Goal: Participate in discussion: Engage in conversation with other users on a specific topic

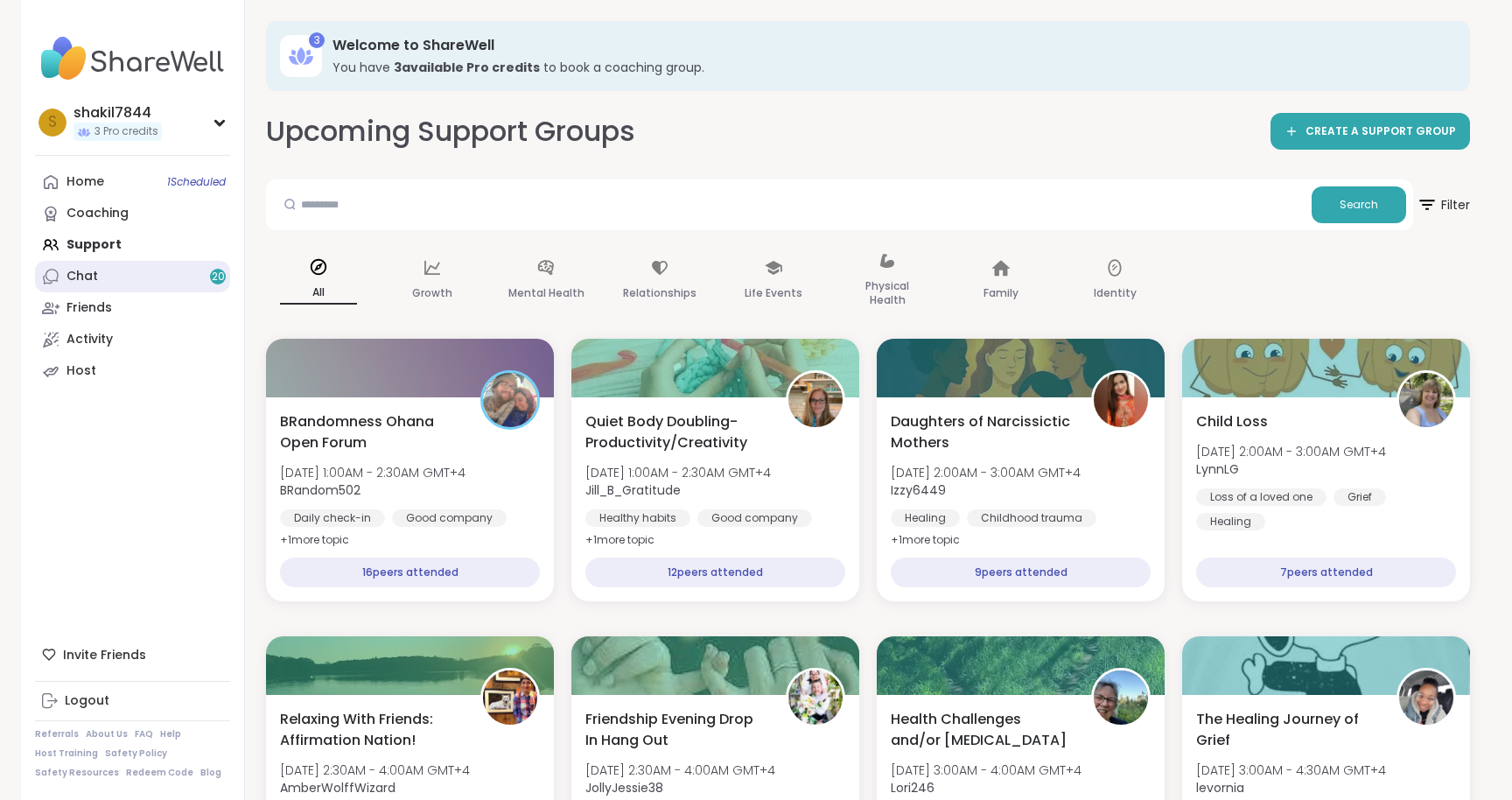
click at [120, 276] on link "Chat 20" at bounding box center [132, 277] width 195 height 32
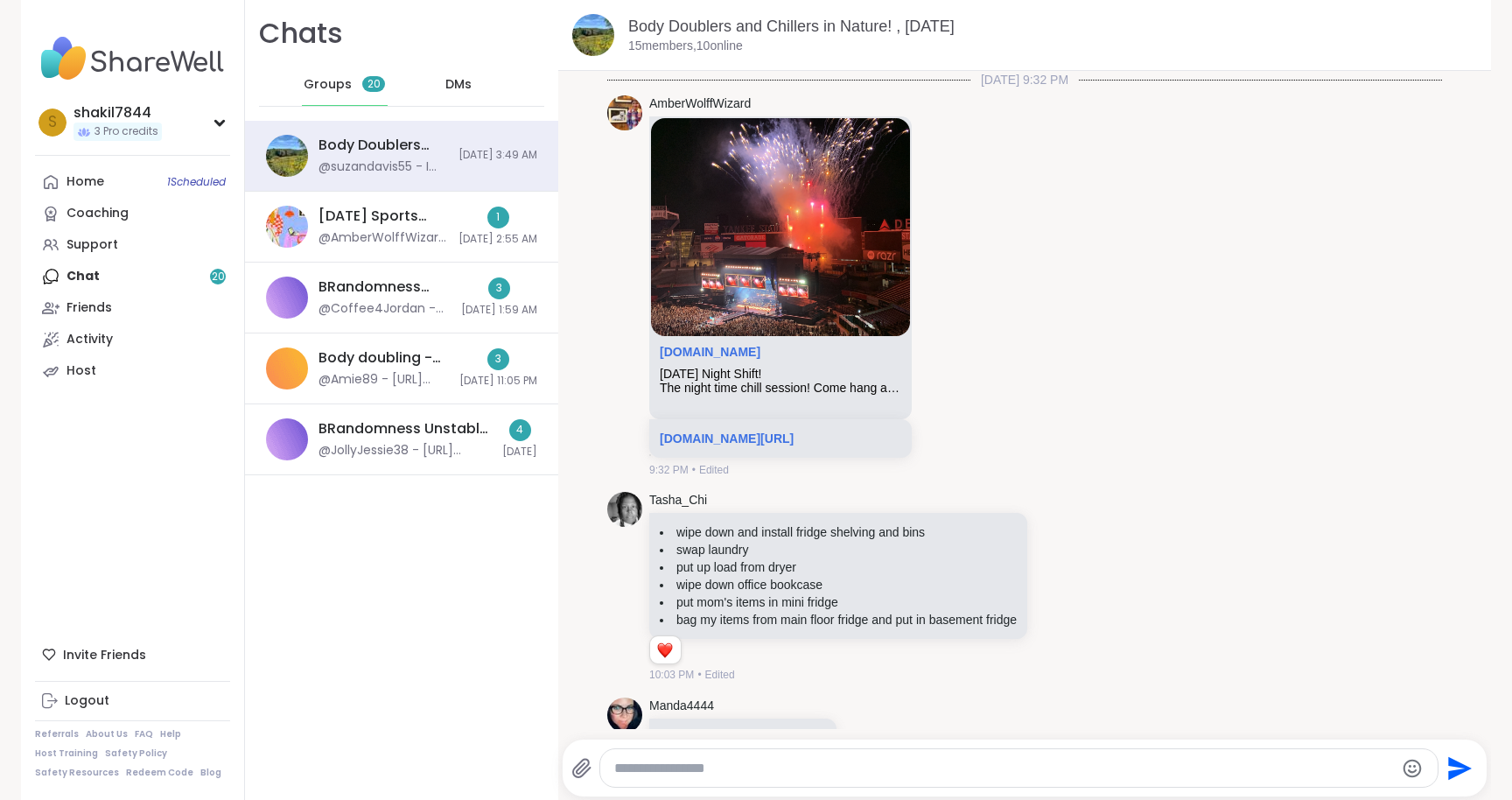
scroll to position [3965, 0]
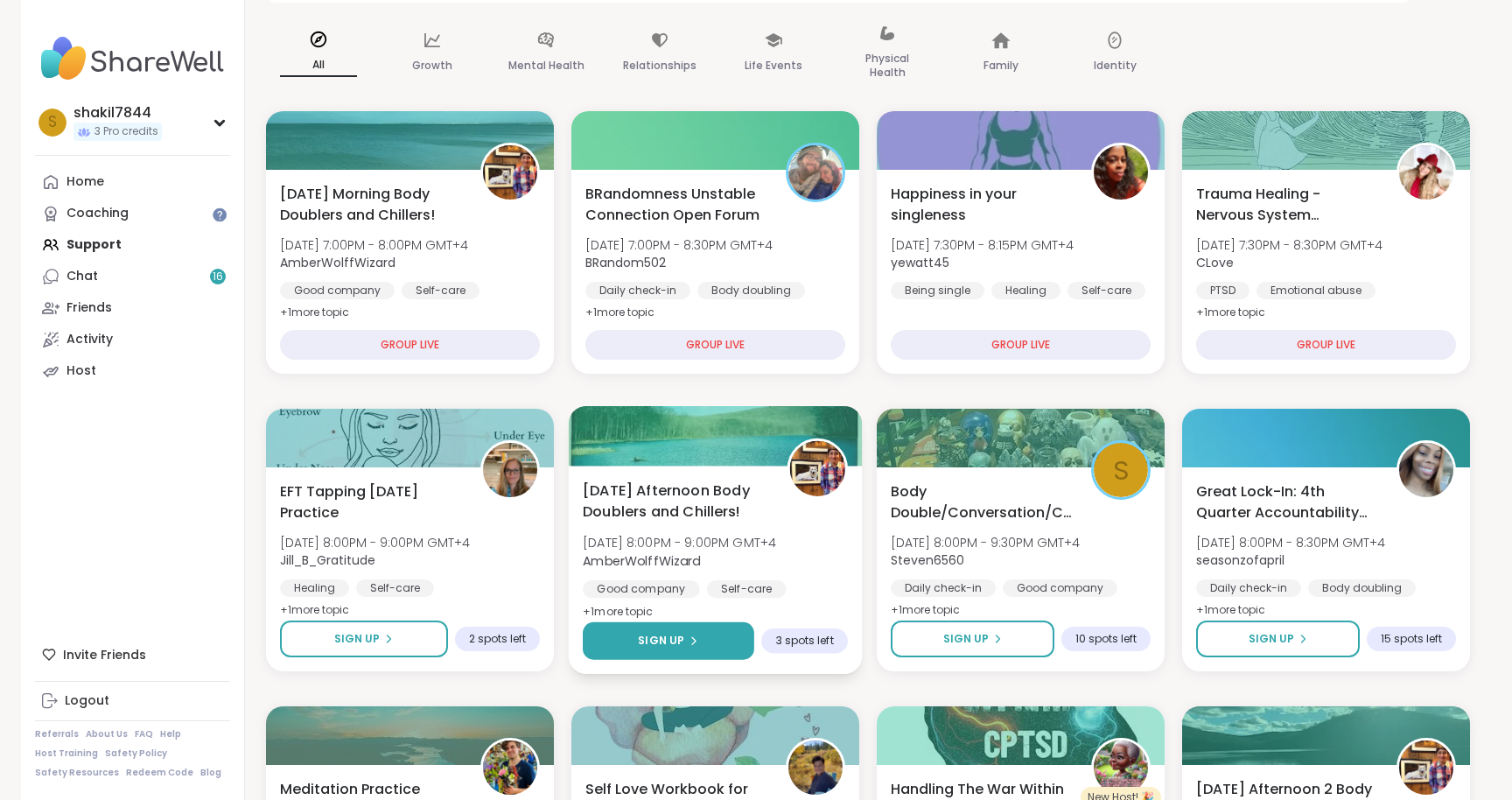
click at [703, 635] on button "Sign Up" at bounding box center [668, 642] width 172 height 38
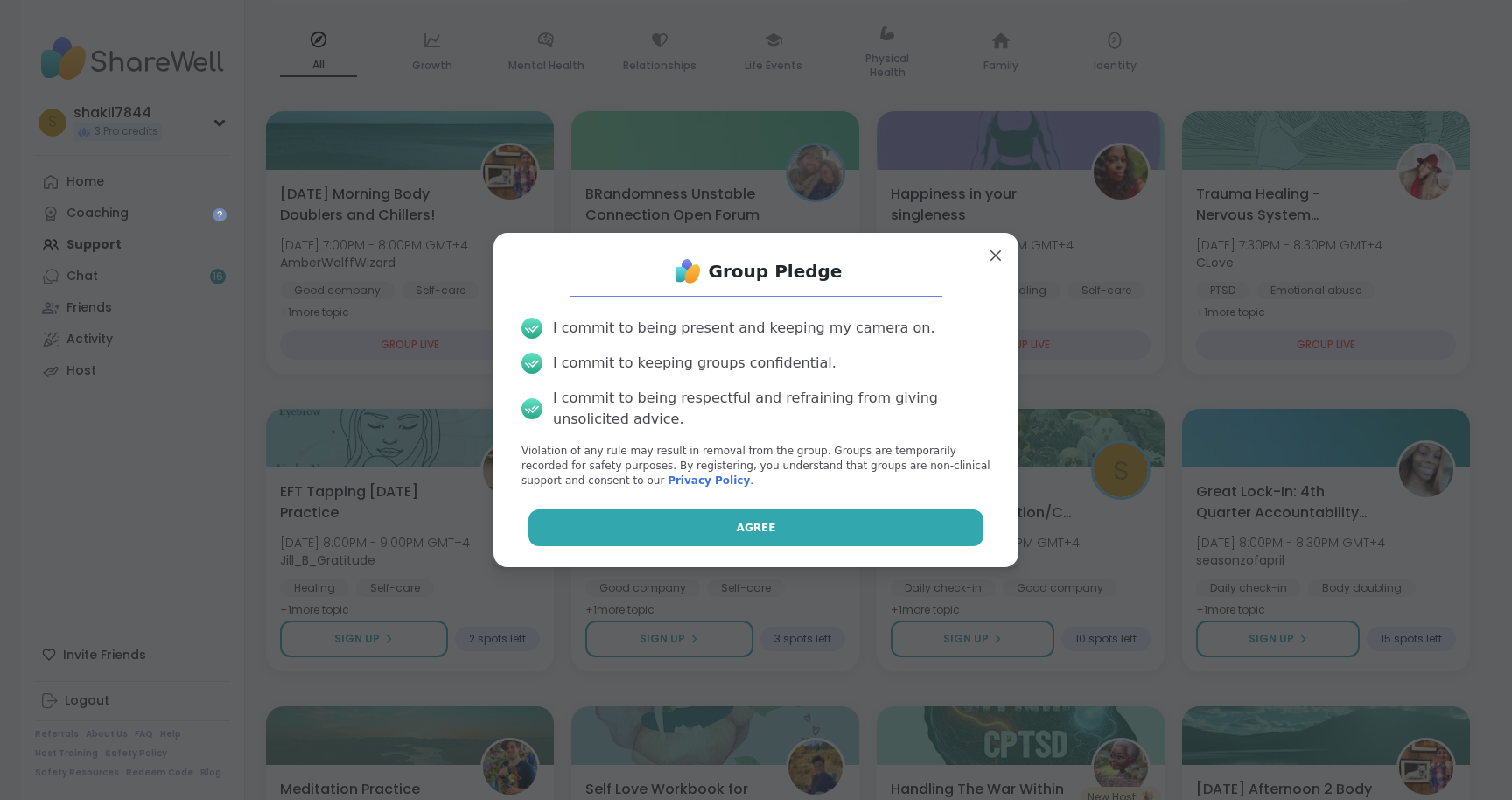
click at [732, 512] on button "Agree" at bounding box center [756, 527] width 456 height 37
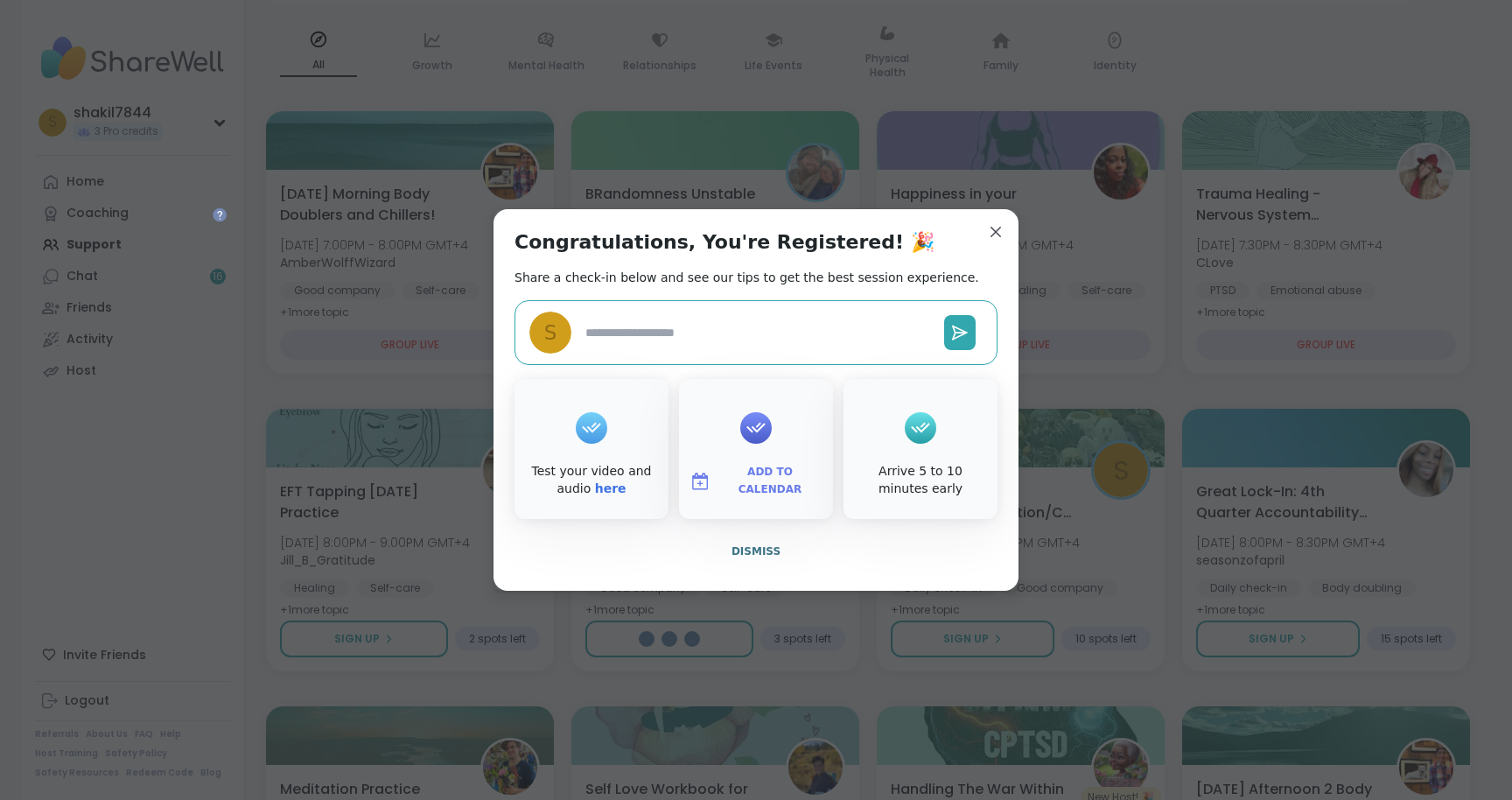
type textarea "*"
click at [762, 551] on span "Dismiss" at bounding box center [756, 551] width 49 height 12
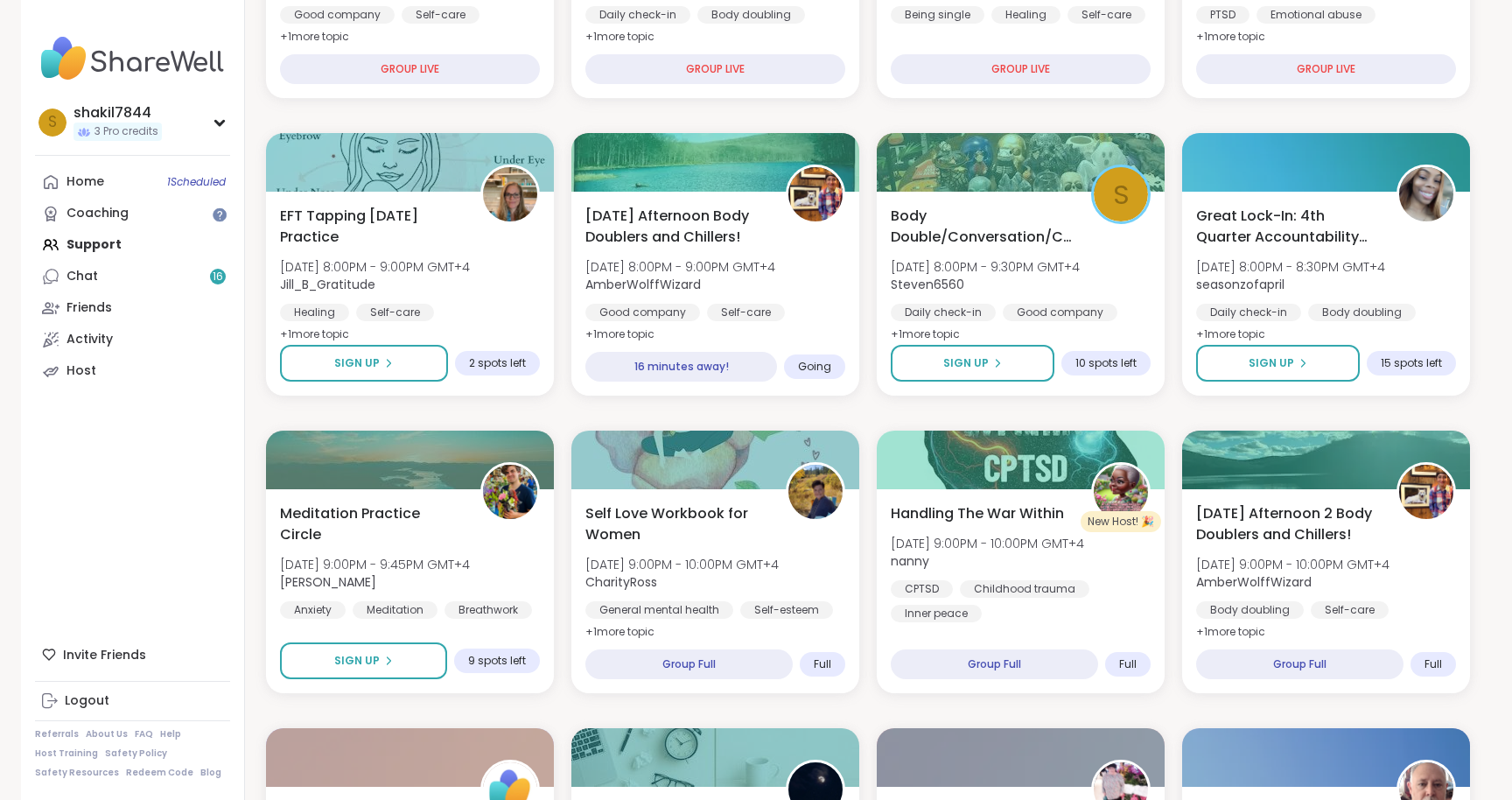
scroll to position [506, 0]
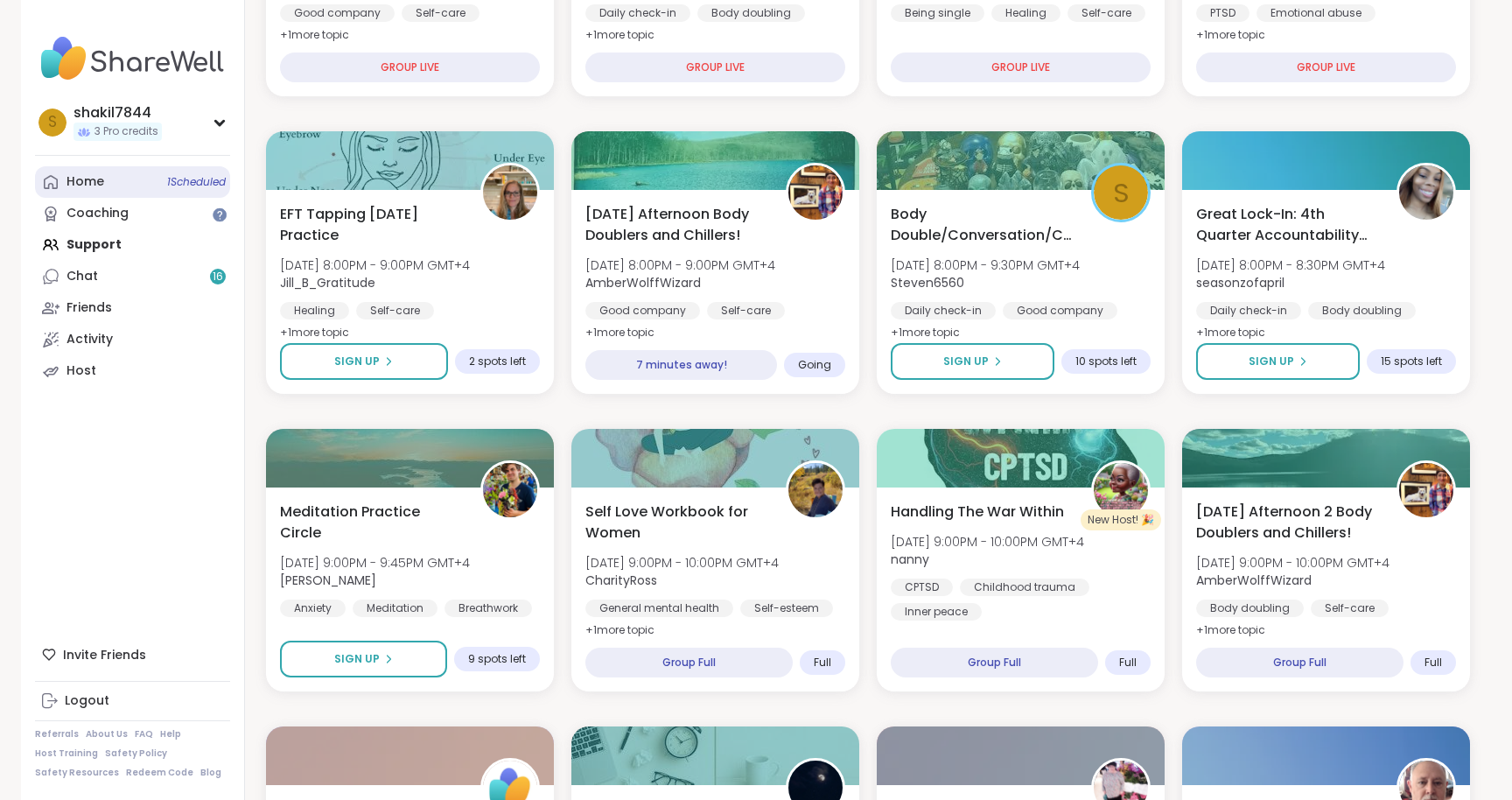
click at [116, 189] on link "Home 1 Scheduled" at bounding box center [132, 182] width 195 height 32
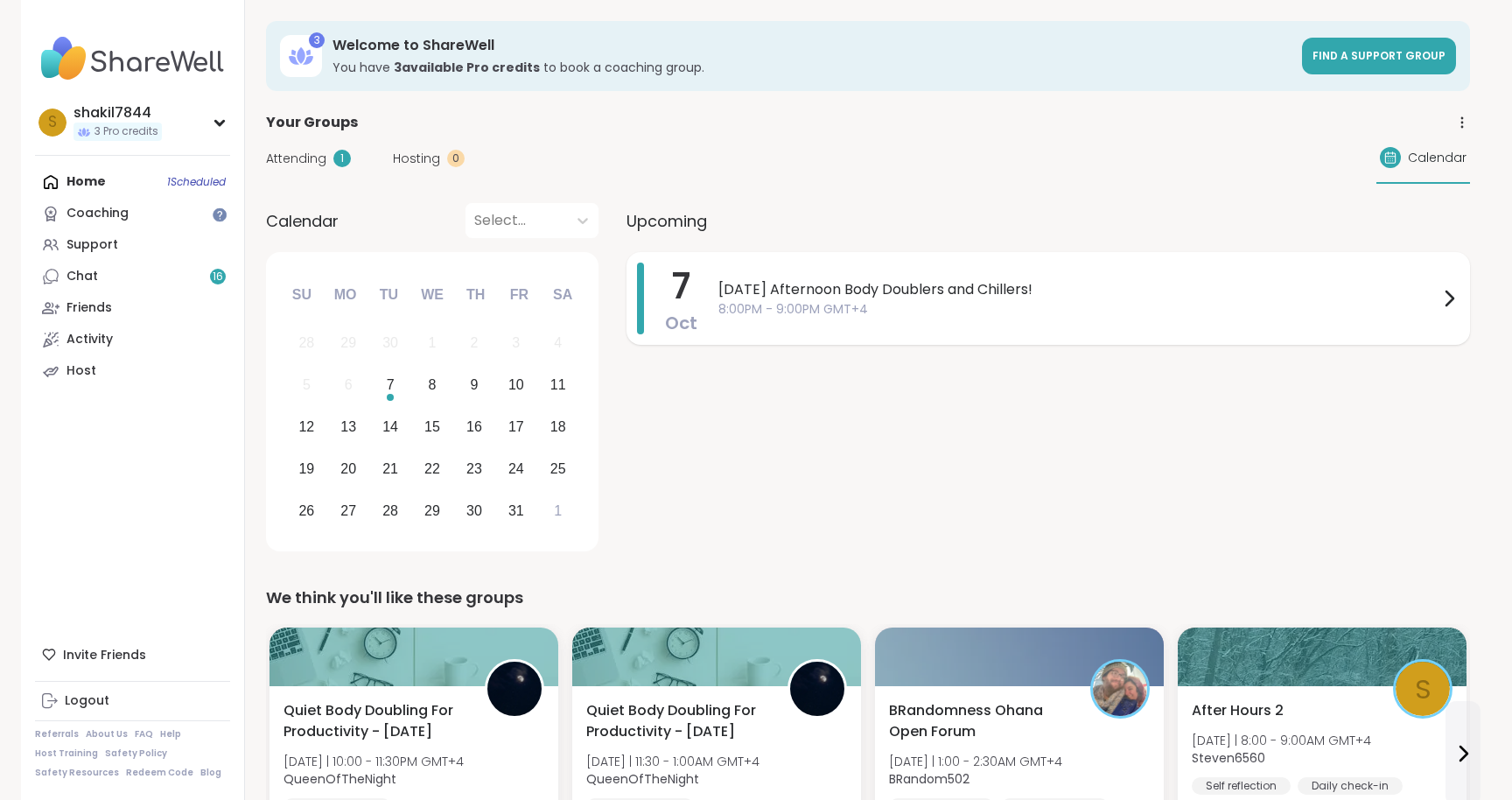
click at [945, 270] on div "Tuesday Afternoon Body Doublers and Chillers! 8:00PM - 9:00PM GMT+4" at bounding box center [1089, 298] width 741 height 72
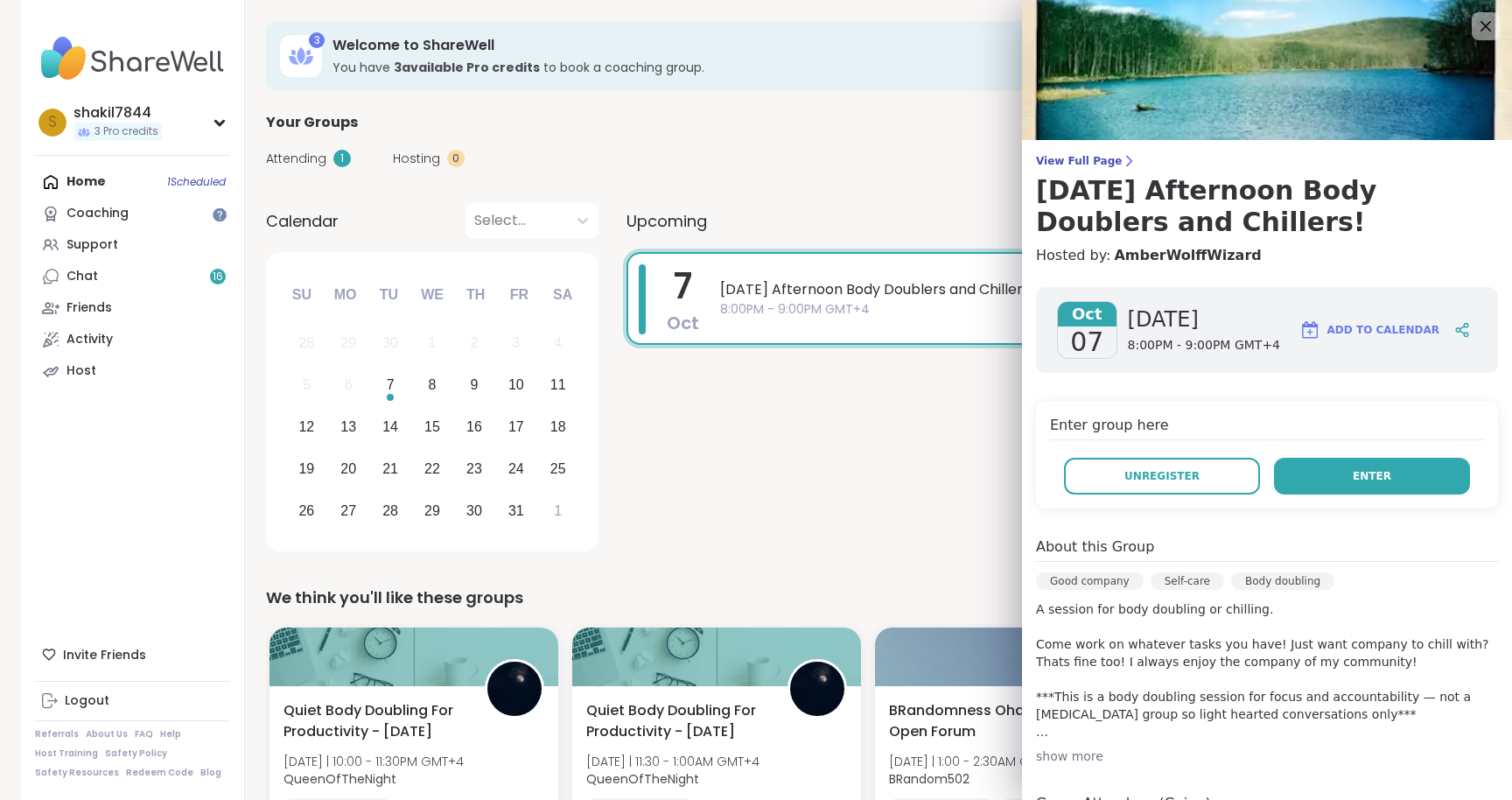
click at [1334, 461] on button "Enter" at bounding box center [1371, 475] width 196 height 37
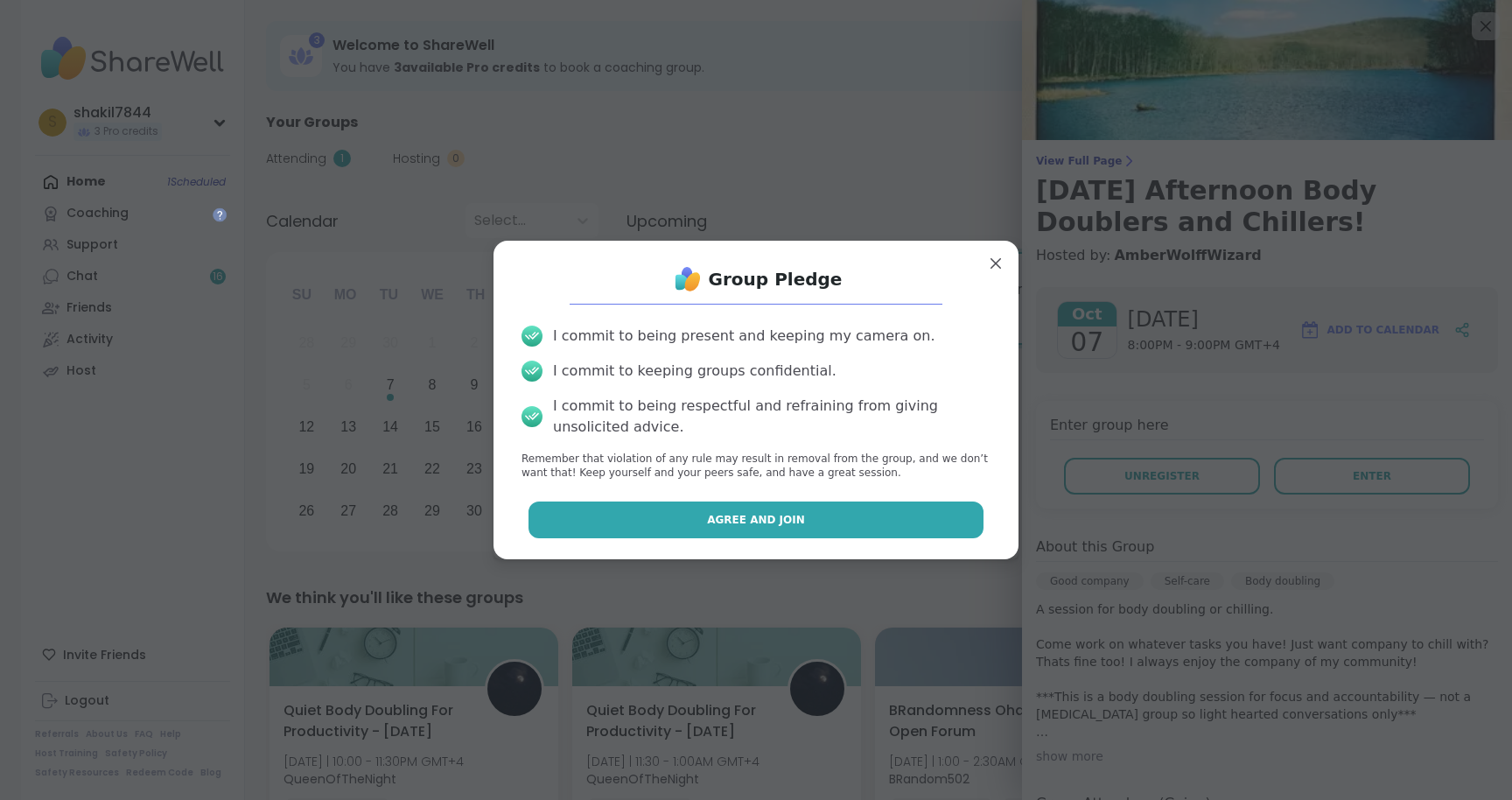
click at [749, 507] on button "Agree and Join" at bounding box center [756, 520] width 456 height 37
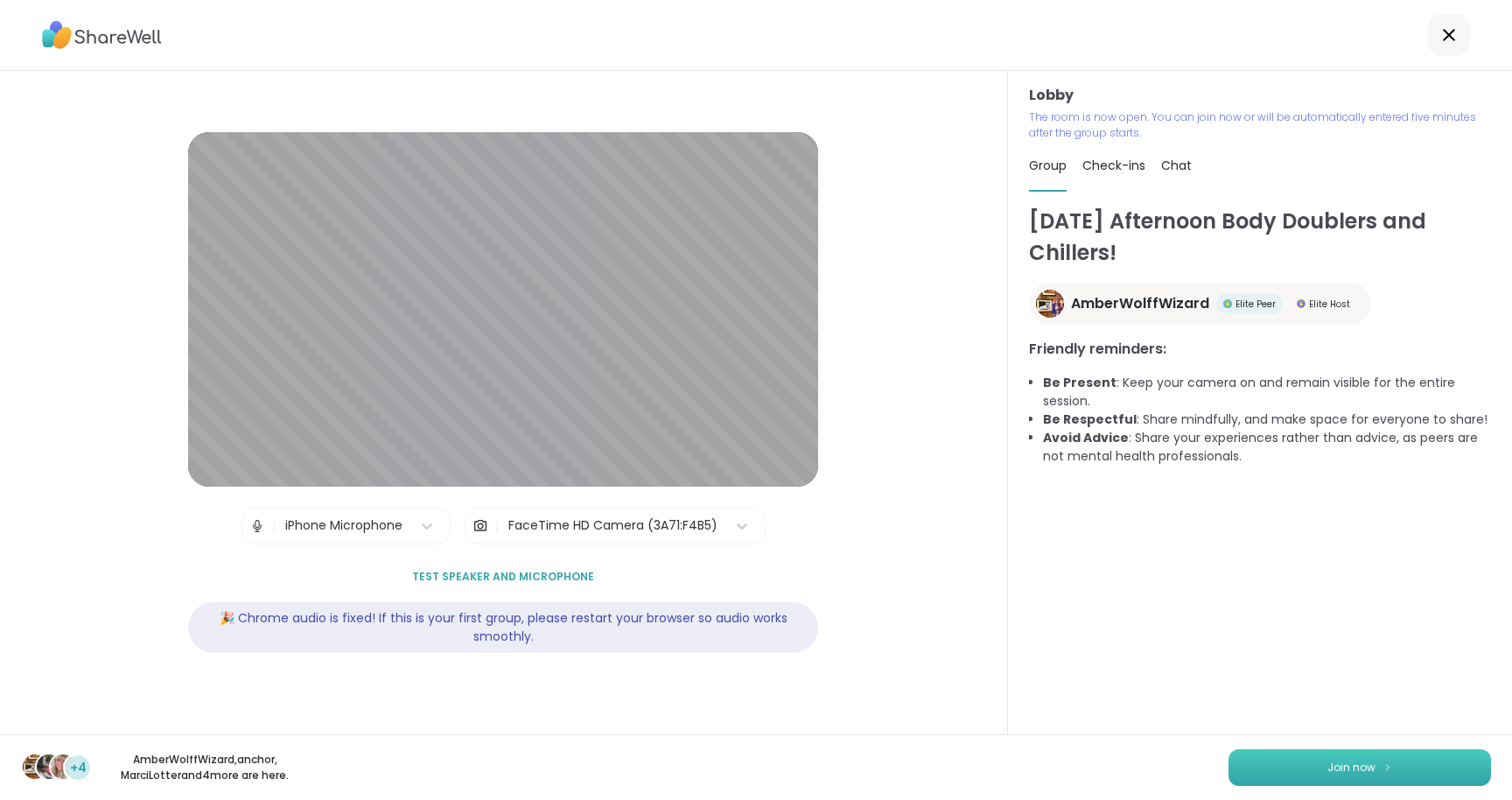
click at [1370, 769] on span "Join now" at bounding box center [1351, 767] width 48 height 16
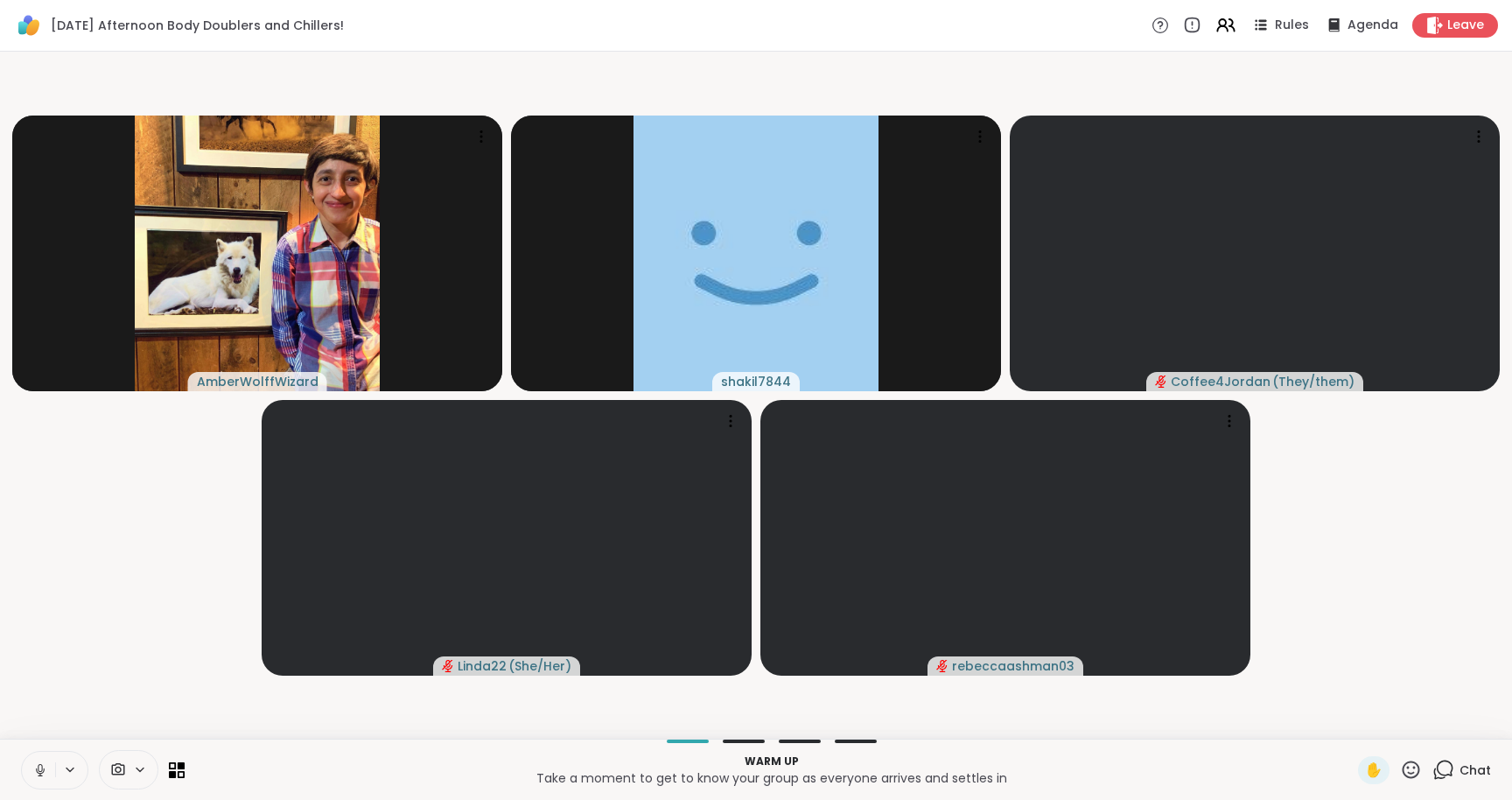
click at [33, 768] on icon at bounding box center [40, 770] width 16 height 16
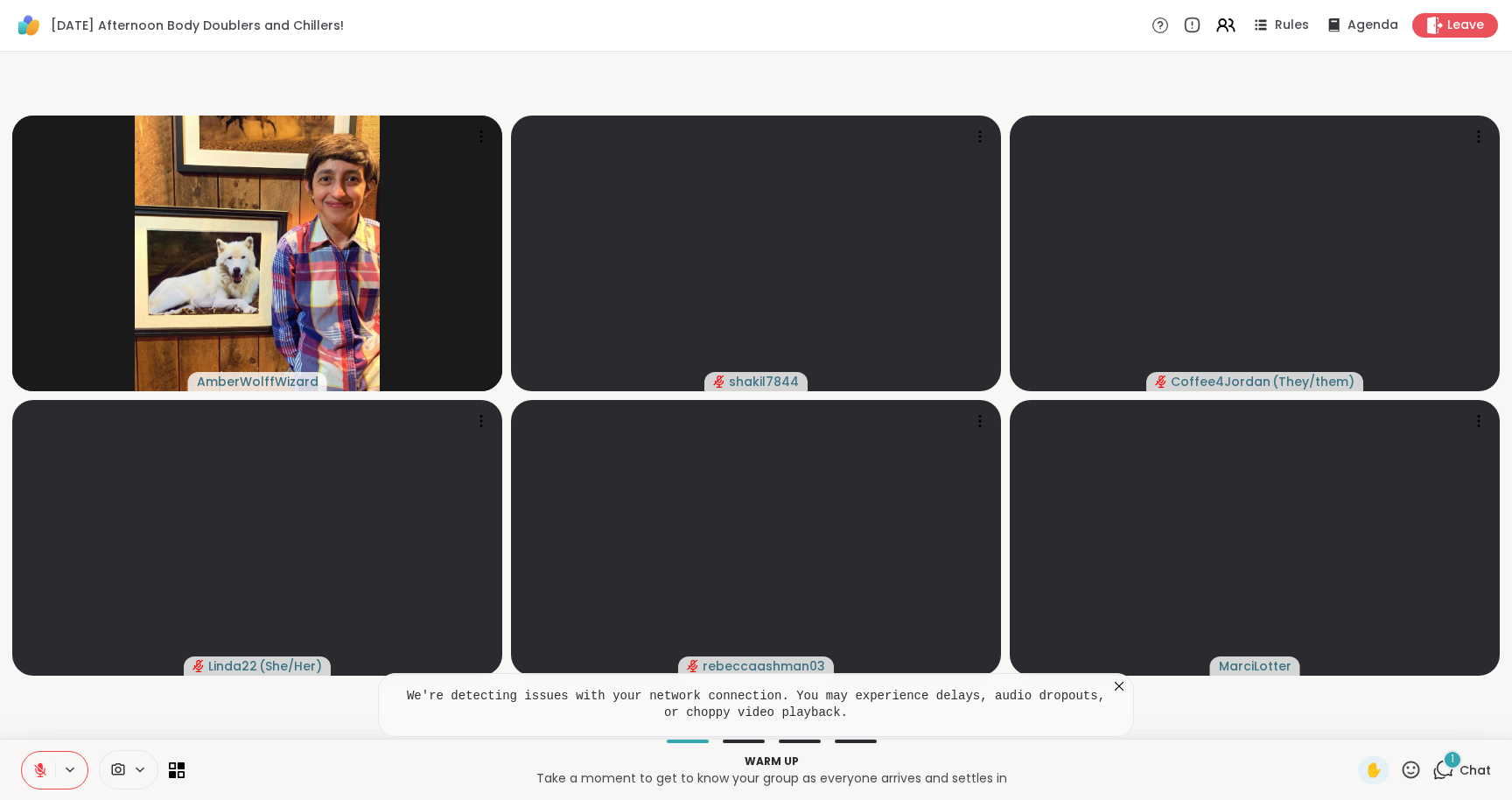
click at [120, 764] on icon at bounding box center [119, 769] width 13 height 12
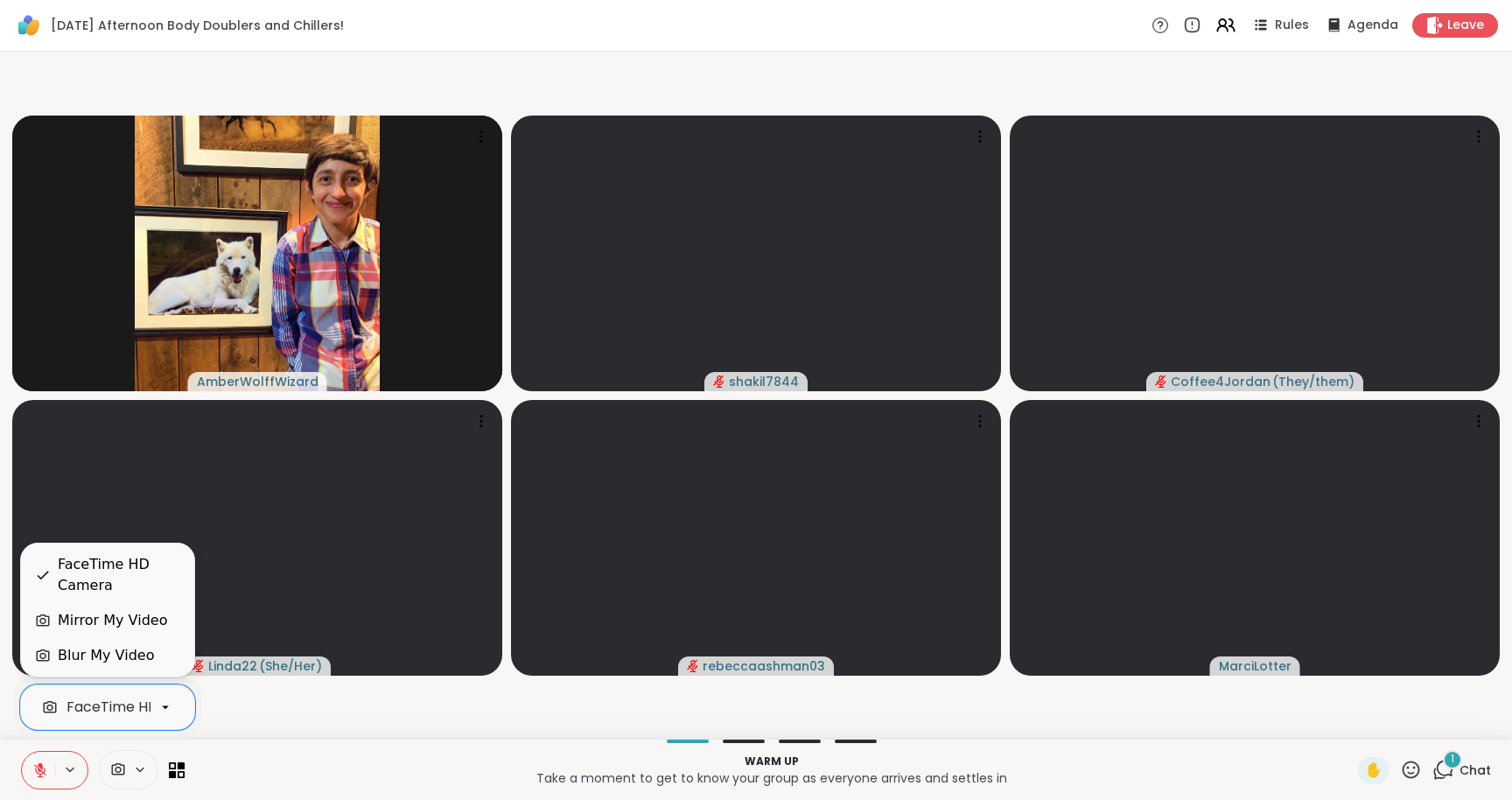
click at [93, 659] on div "Blur My Video" at bounding box center [106, 656] width 97 height 21
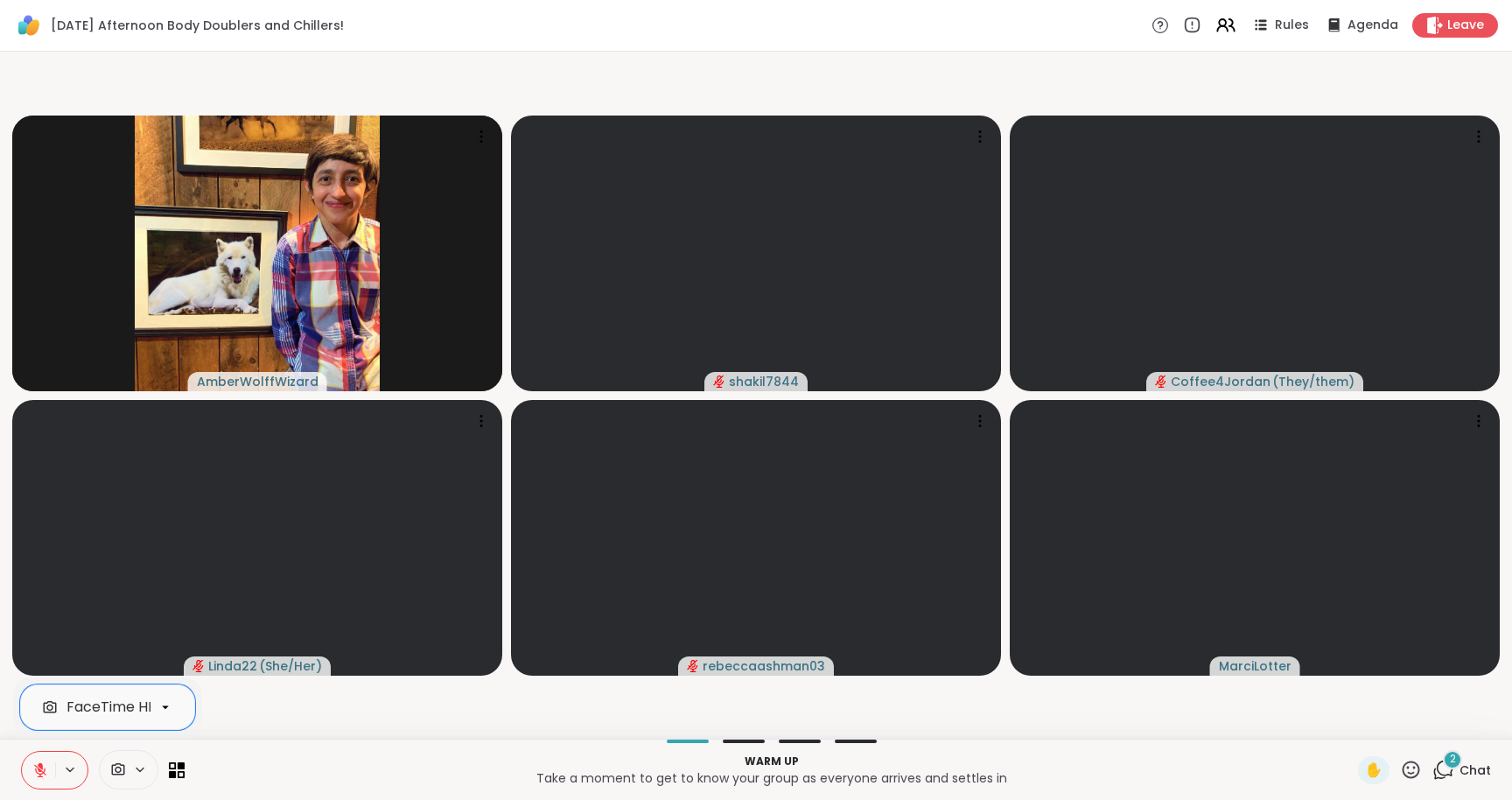
click at [1458, 768] on div "2" at bounding box center [1453, 760] width 20 height 20
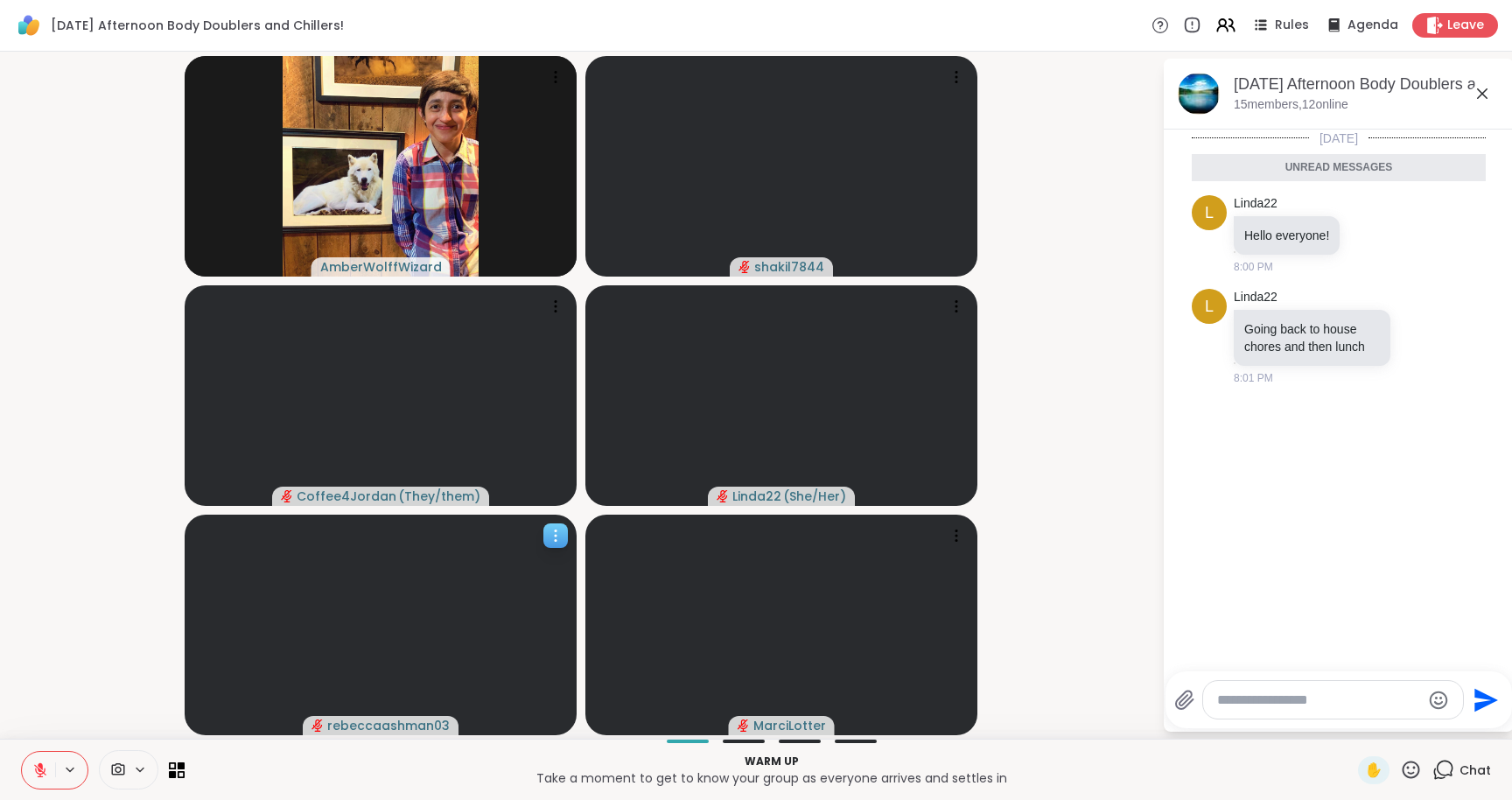
click at [406, 727] on span "rebeccaashman03" at bounding box center [388, 726] width 123 height 18
click at [458, 679] on h4 "View Profile" at bounding box center [478, 684] width 73 height 18
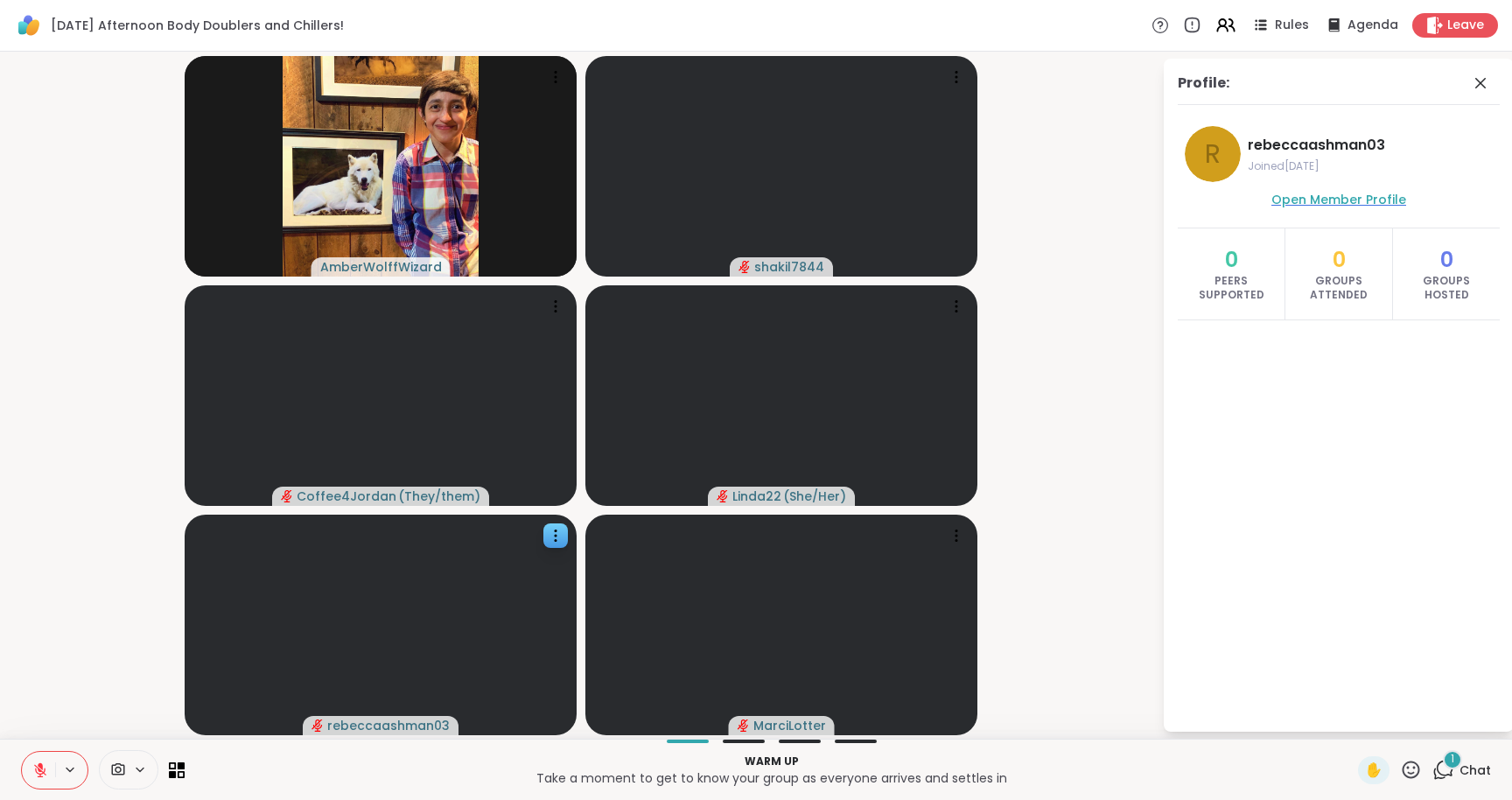
click at [1365, 198] on span "Open Member Profile" at bounding box center [1340, 200] width 135 height 18
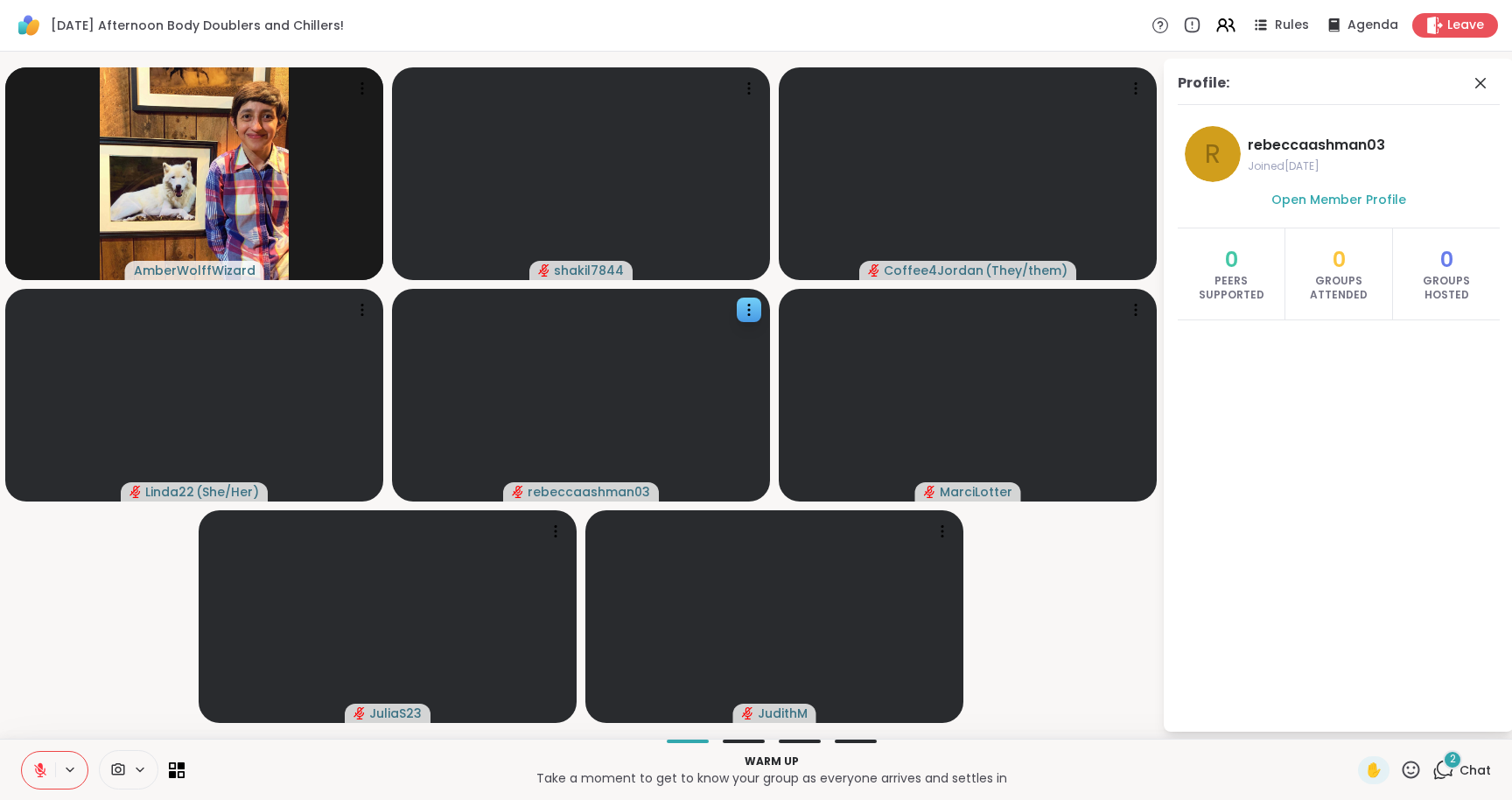
click at [1460, 763] on div "2" at bounding box center [1453, 760] width 20 height 20
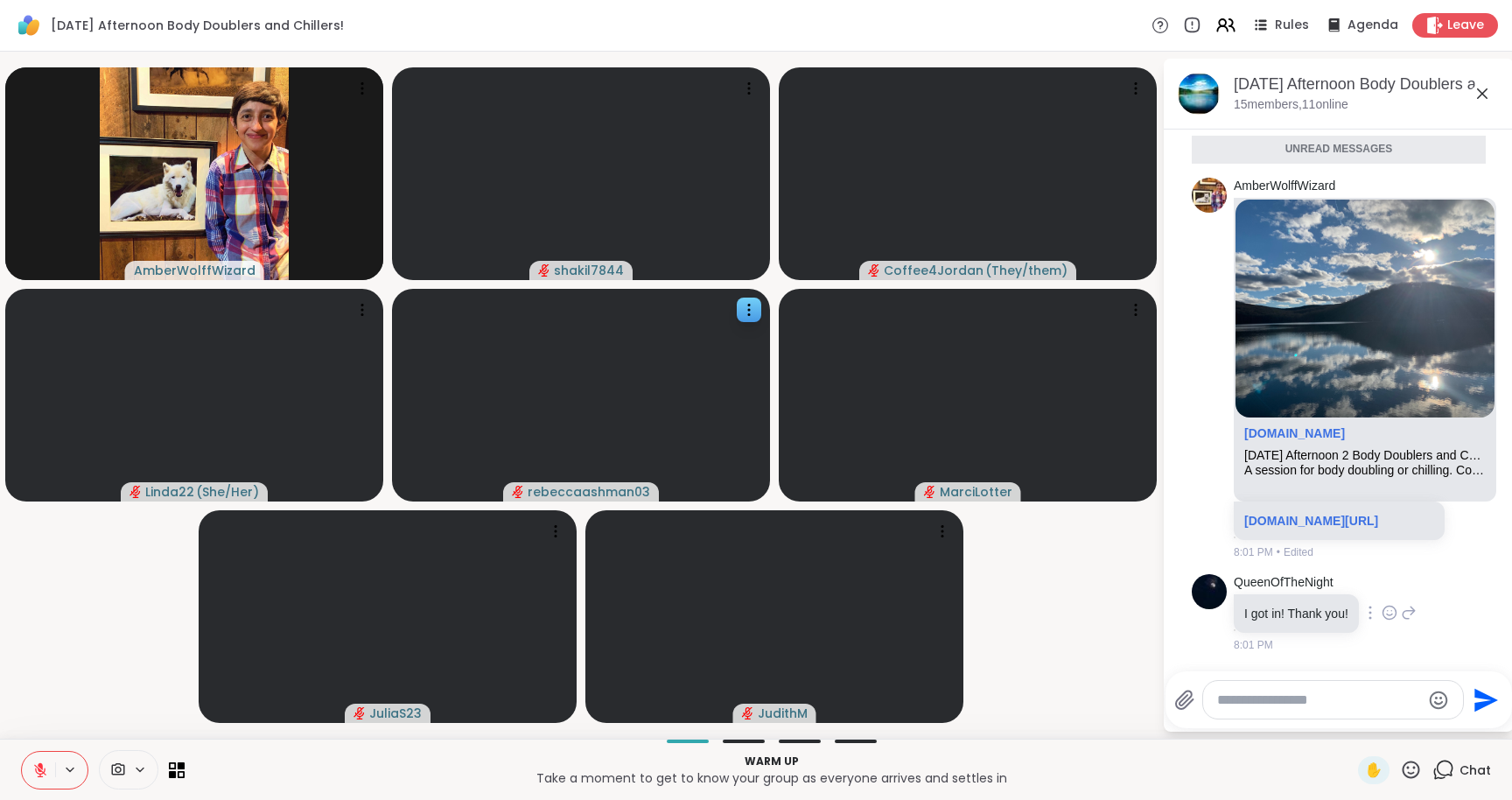
scroll to position [249, 0]
click at [1327, 528] on link "[DOMAIN_NAME][URL]" at bounding box center [1311, 521] width 134 height 14
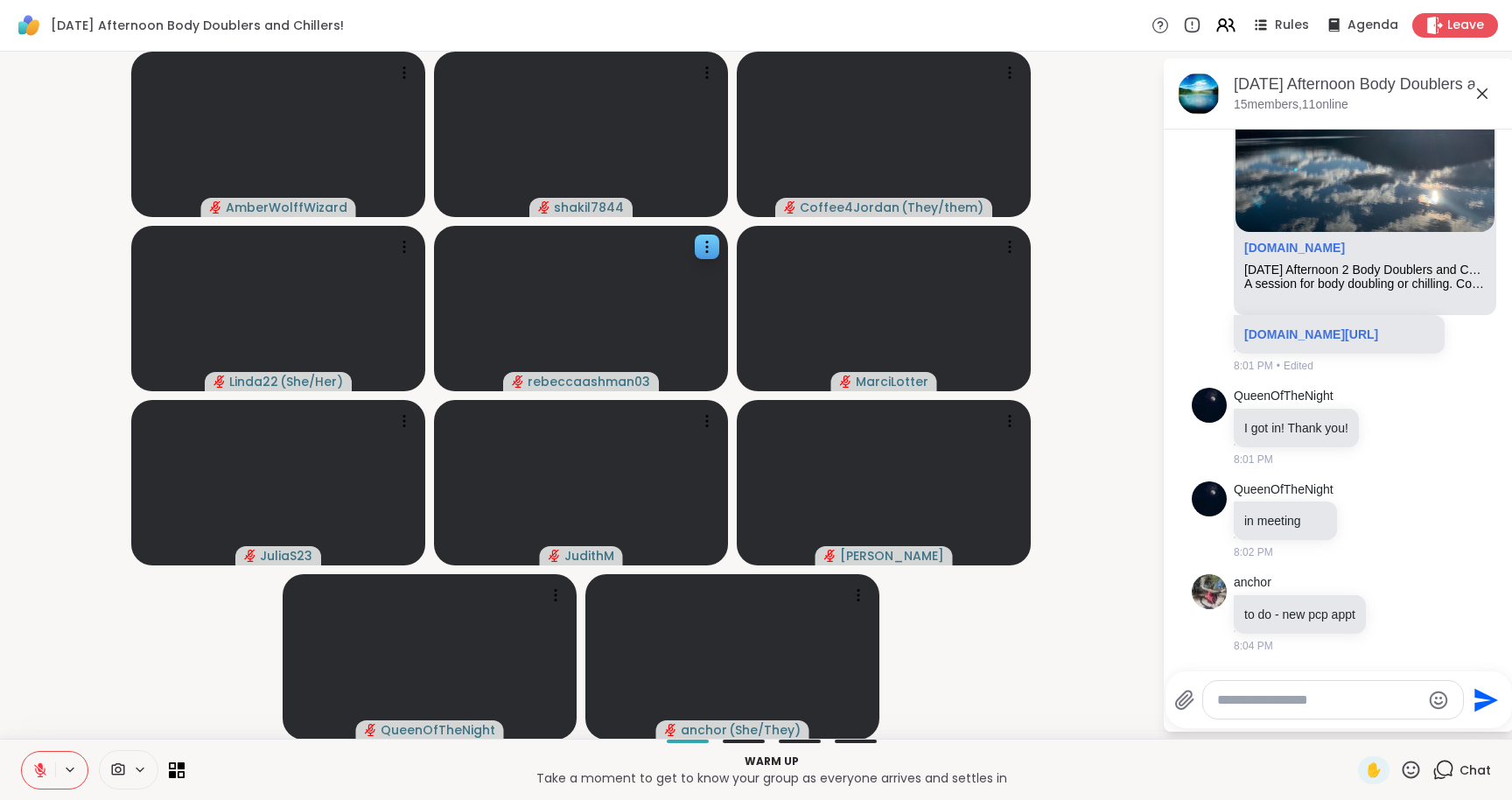
scroll to position [419, 0]
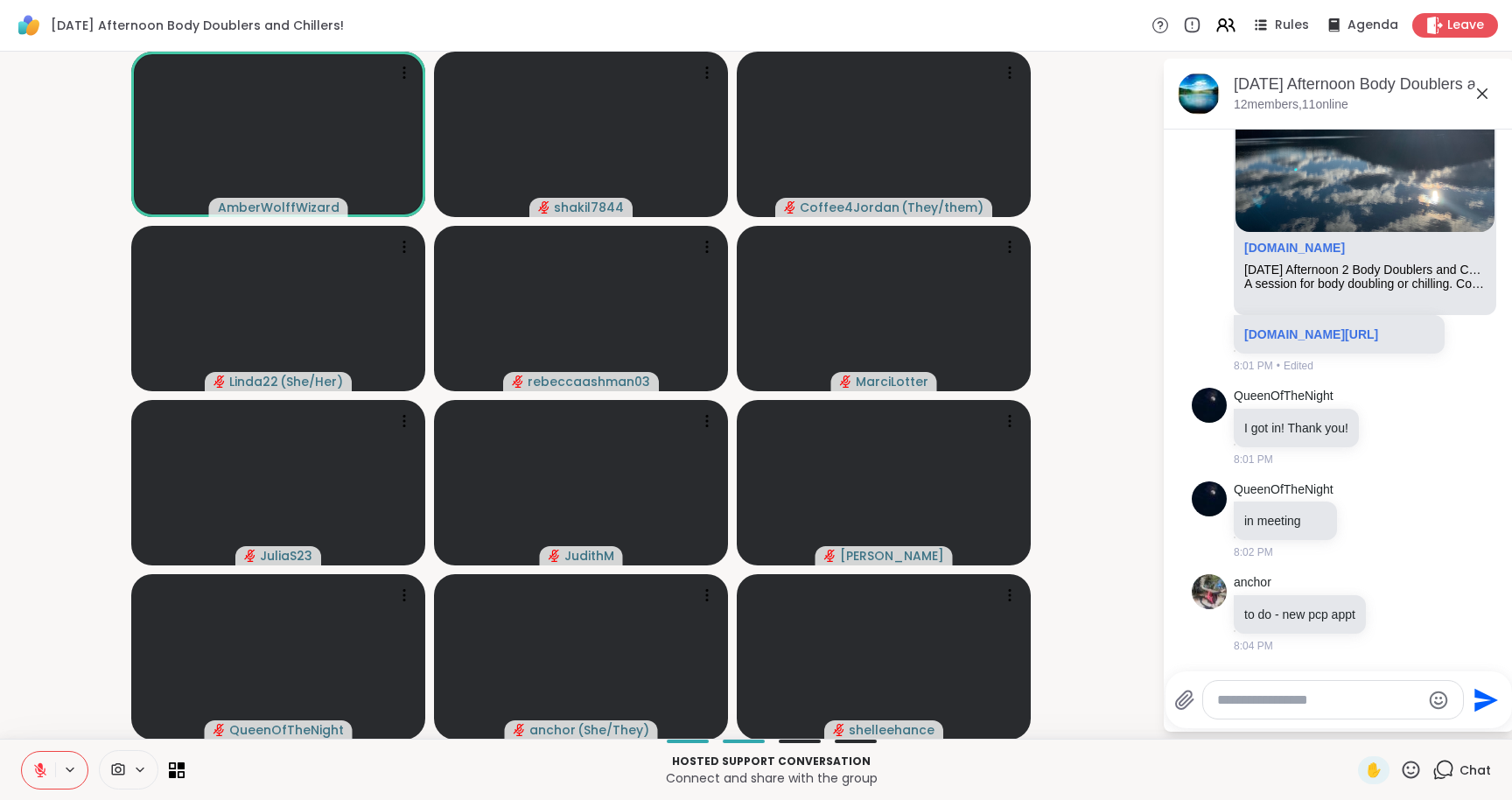
click at [142, 762] on icon at bounding box center [140, 770] width 14 height 15
click at [162, 706] on icon at bounding box center [165, 707] width 16 height 16
click at [330, 774] on p "Connect and share with the group" at bounding box center [771, 778] width 1153 height 18
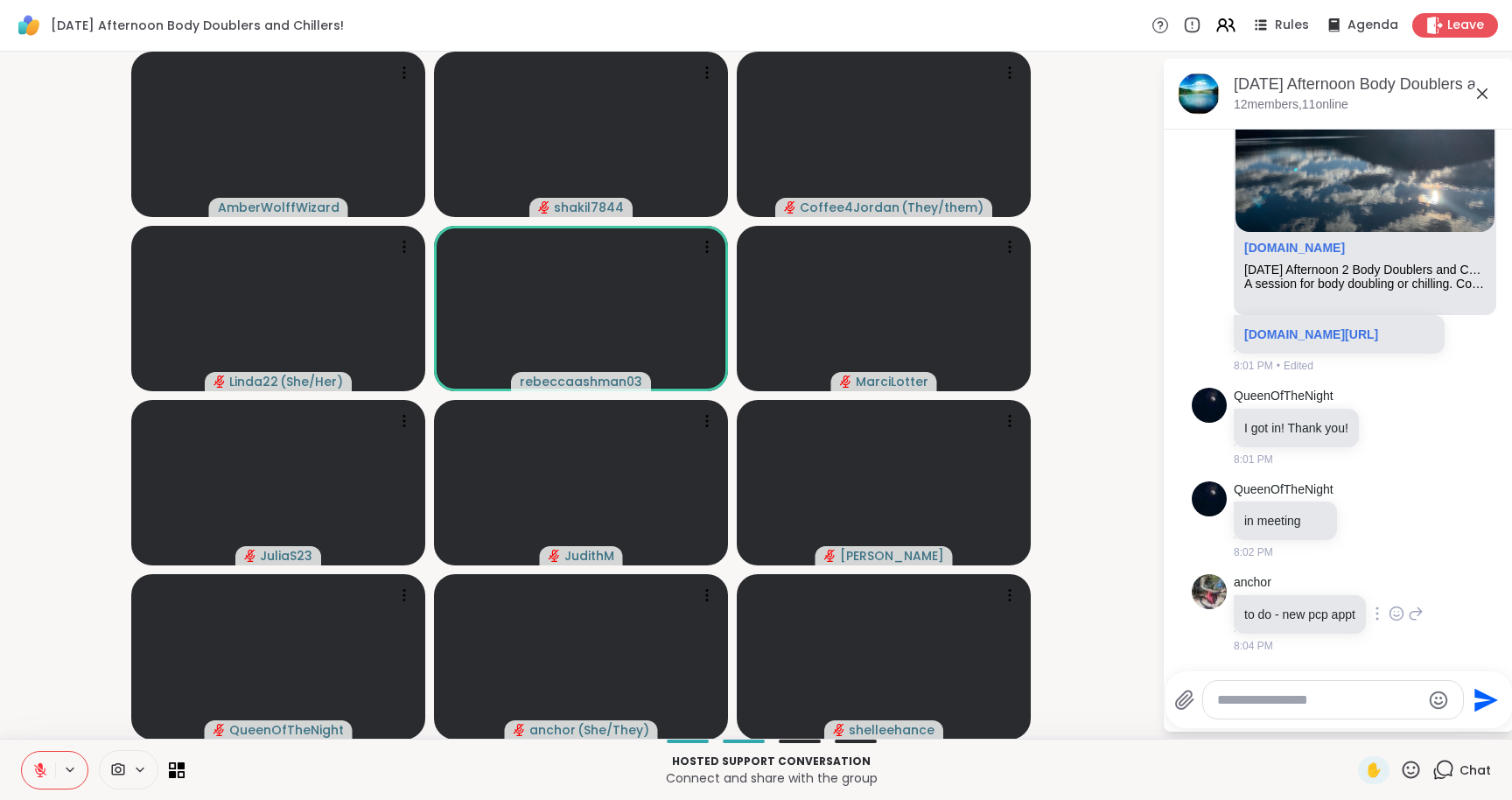
click at [1420, 589] on div "anchor to do - new pcp appt 8:04 PM" at bounding box center [1328, 613] width 190 height 80
click at [1256, 693] on textarea "Type your message" at bounding box center [1320, 701] width 204 height 18
click at [1354, 702] on textarea "Type your message" at bounding box center [1320, 701] width 204 height 18
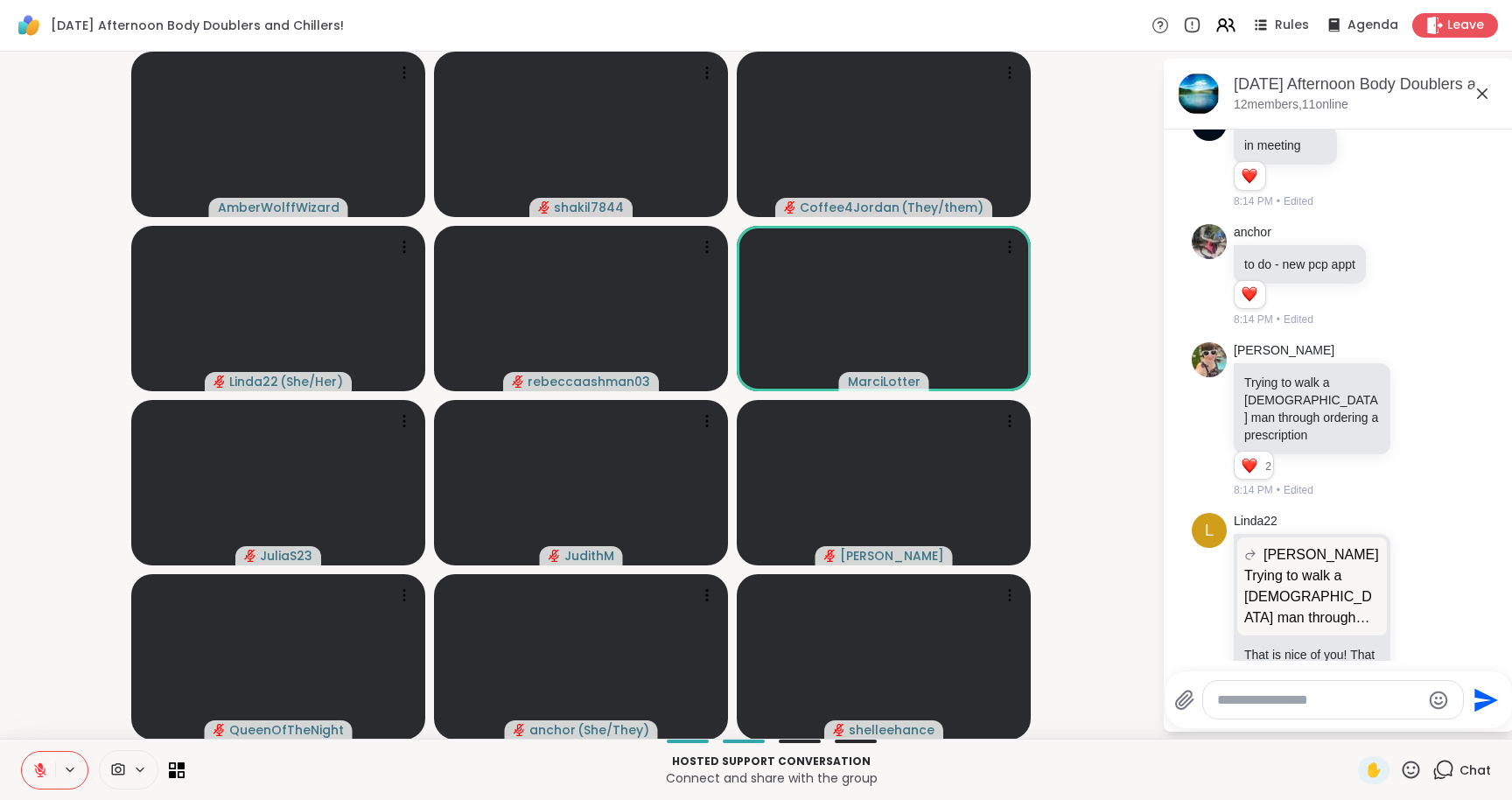
scroll to position [861, 0]
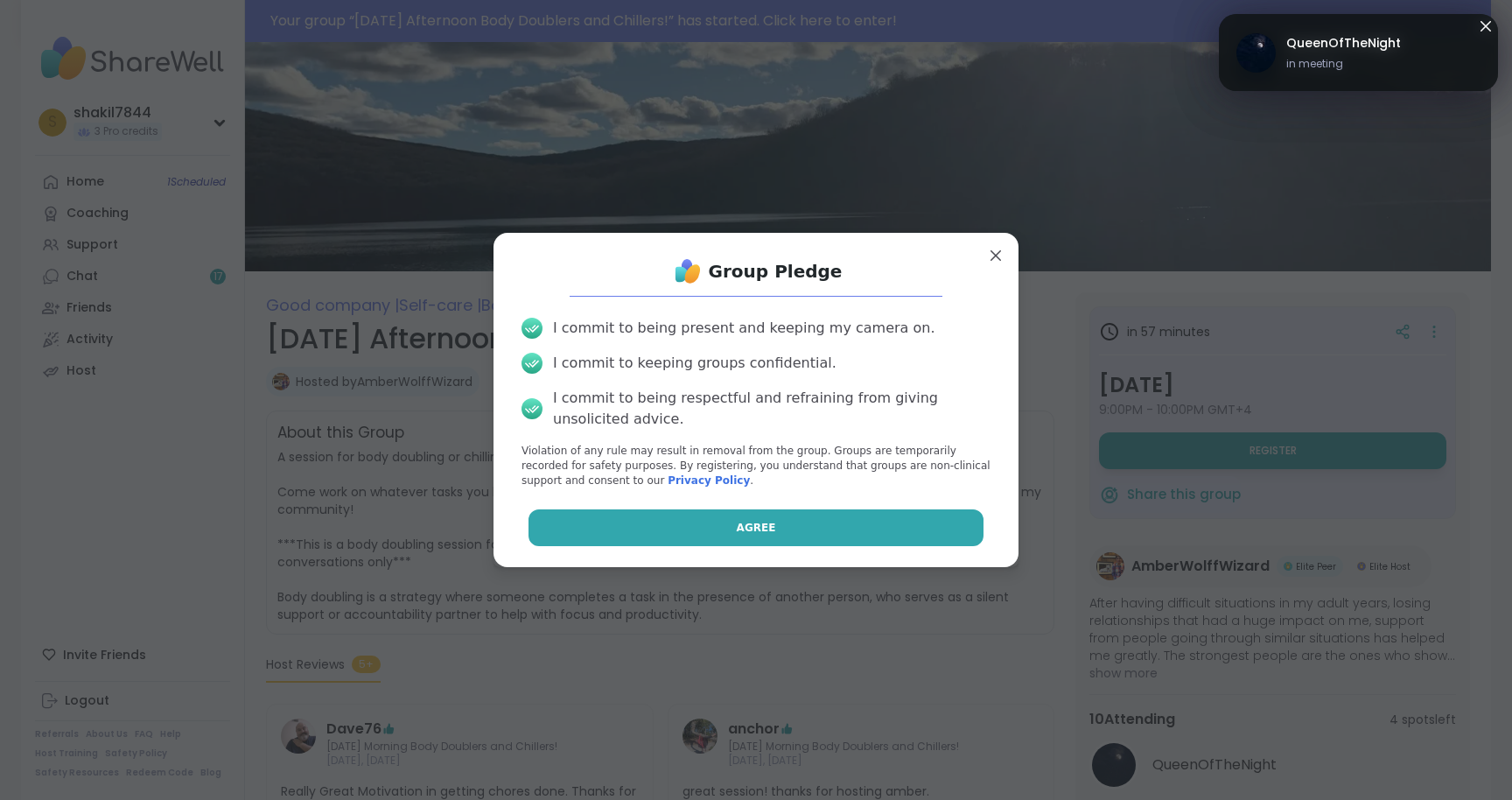
click at [790, 522] on button "Agree" at bounding box center [756, 527] width 456 height 37
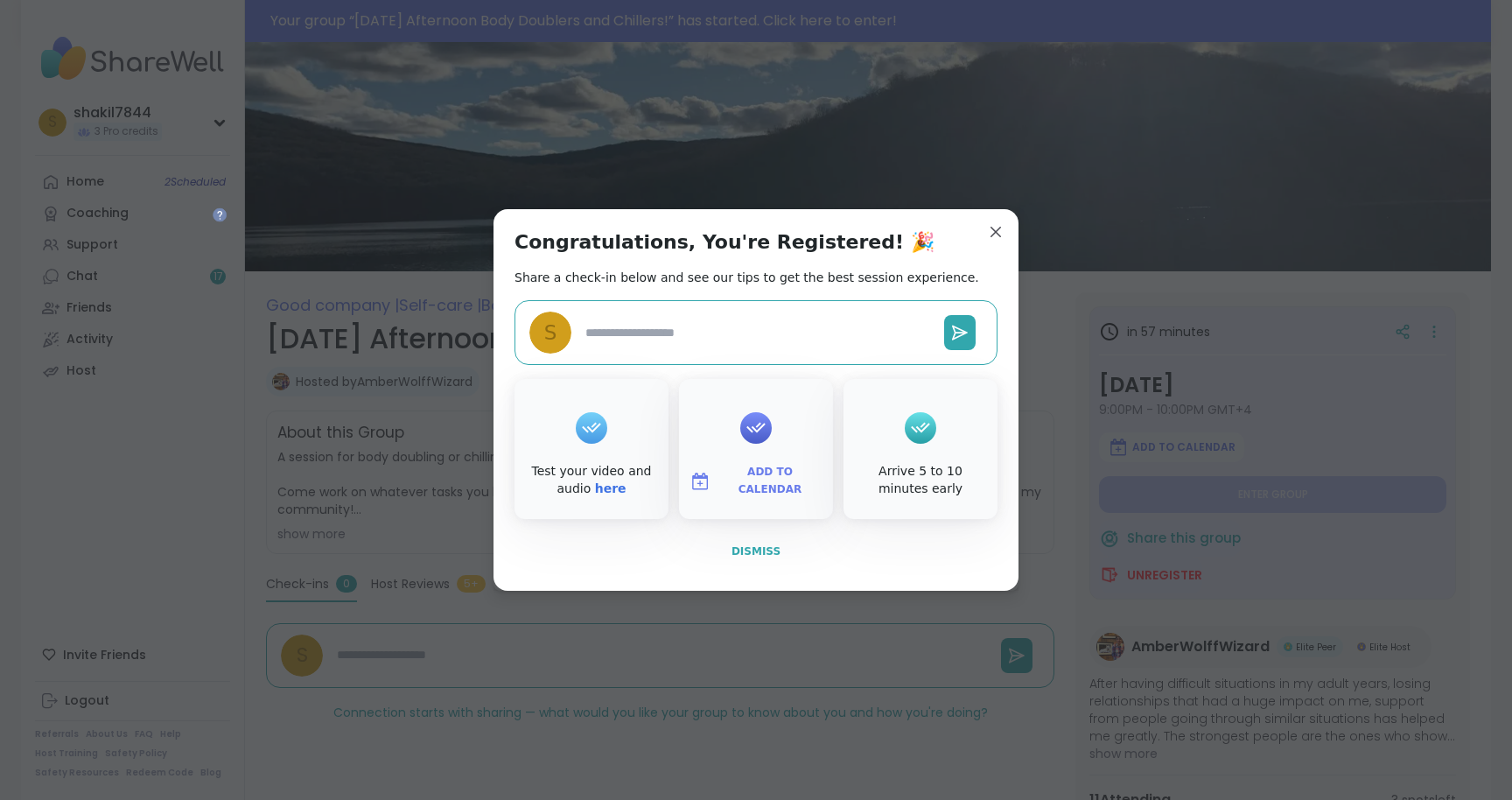
click at [761, 551] on span "Dismiss" at bounding box center [756, 551] width 49 height 12
type textarea "*"
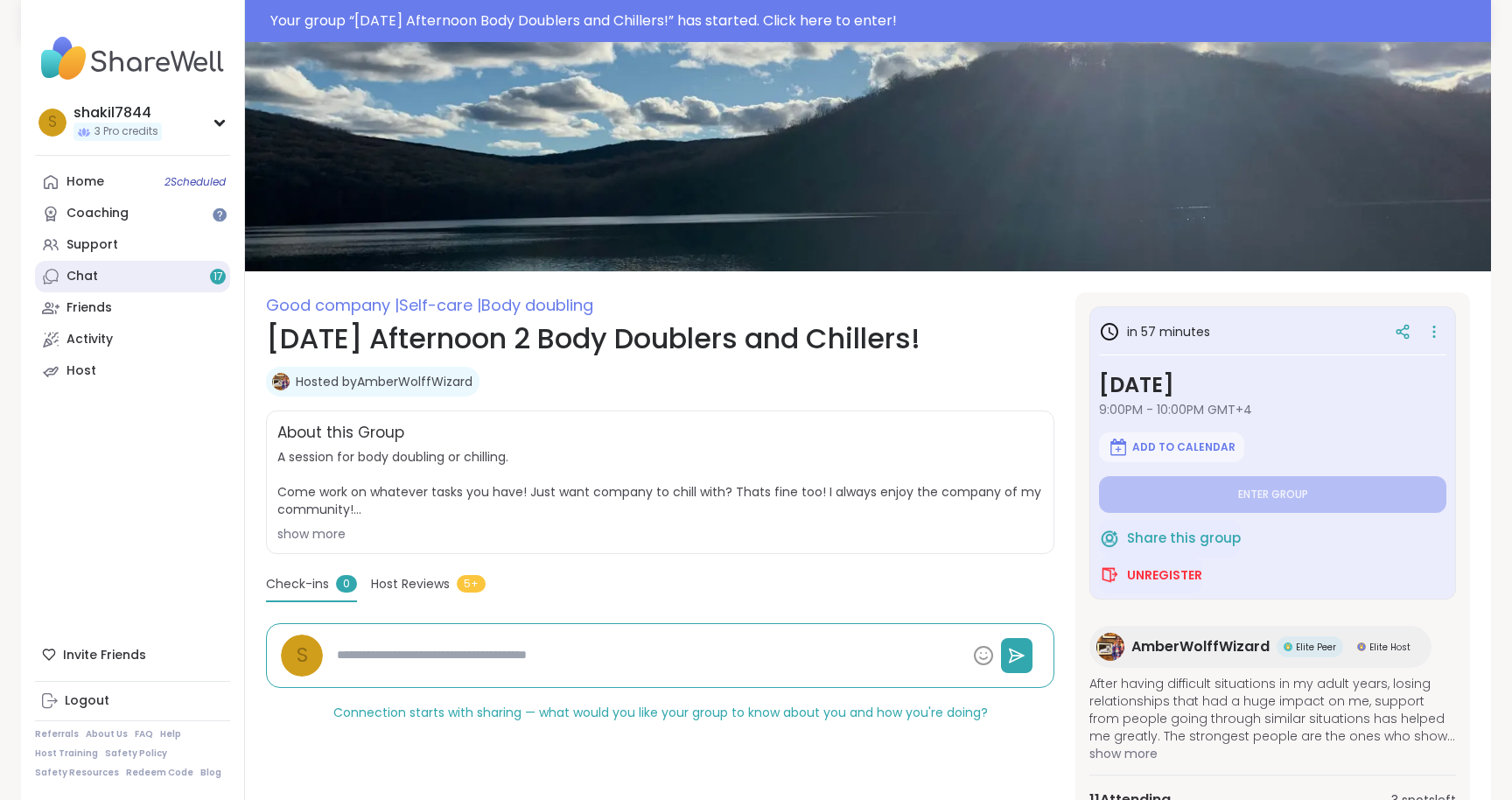
click at [135, 275] on link "Chat 17" at bounding box center [132, 277] width 195 height 32
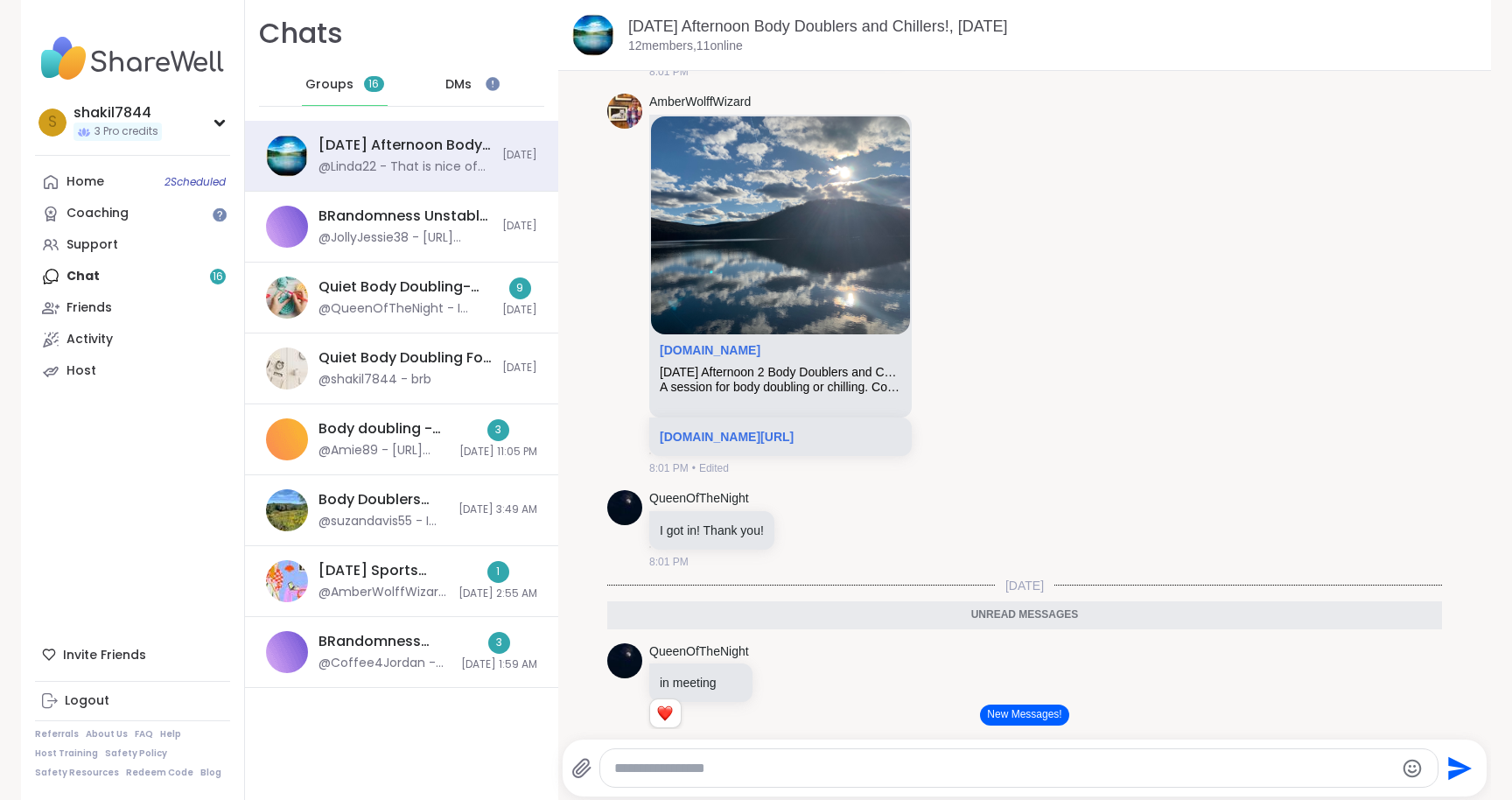
scroll to position [375, 0]
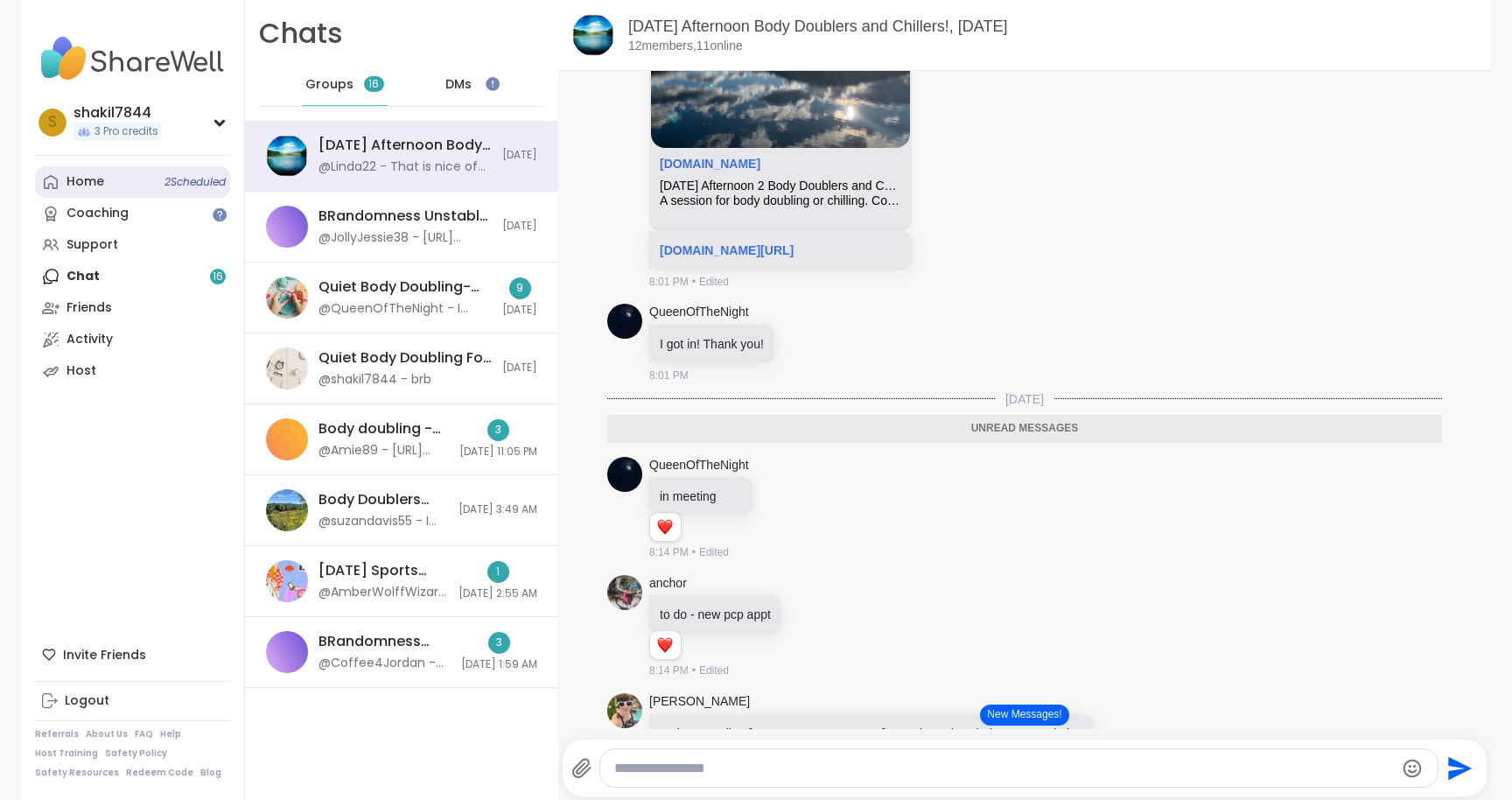
click at [122, 174] on link "Home 2 Scheduled" at bounding box center [132, 182] width 195 height 32
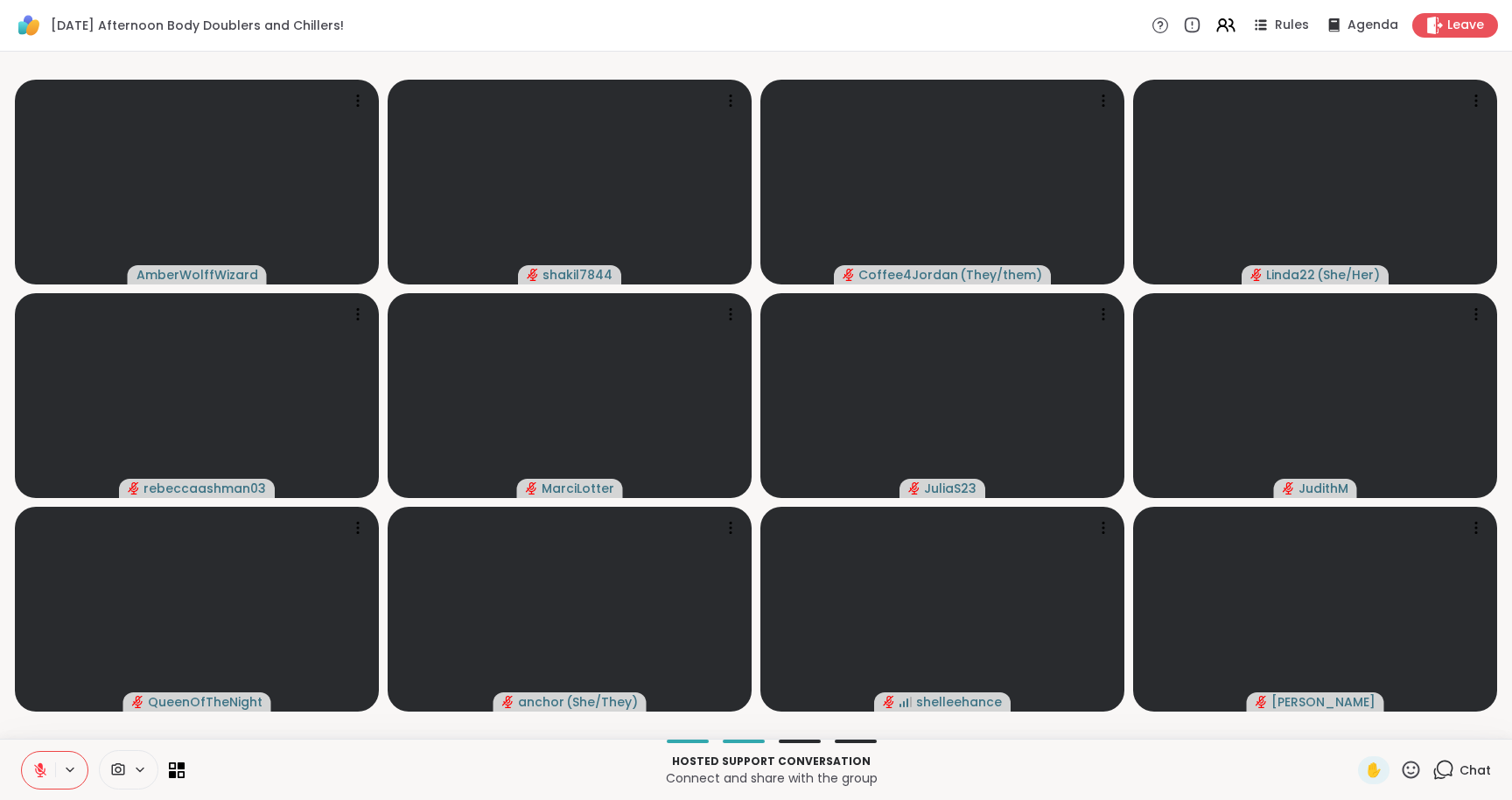
click at [37, 774] on icon at bounding box center [40, 770] width 16 height 16
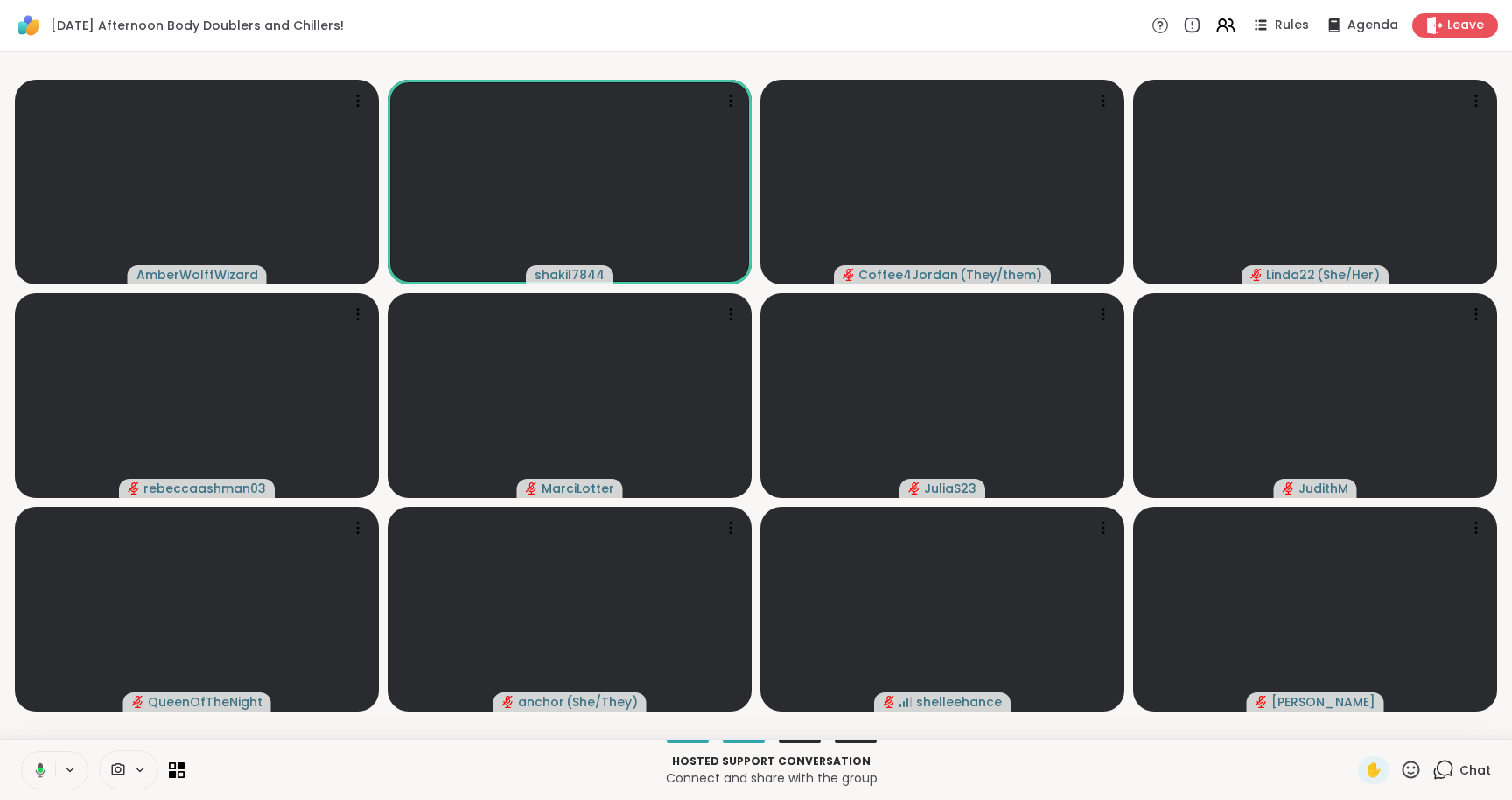
click at [37, 774] on icon at bounding box center [37, 770] width 16 height 16
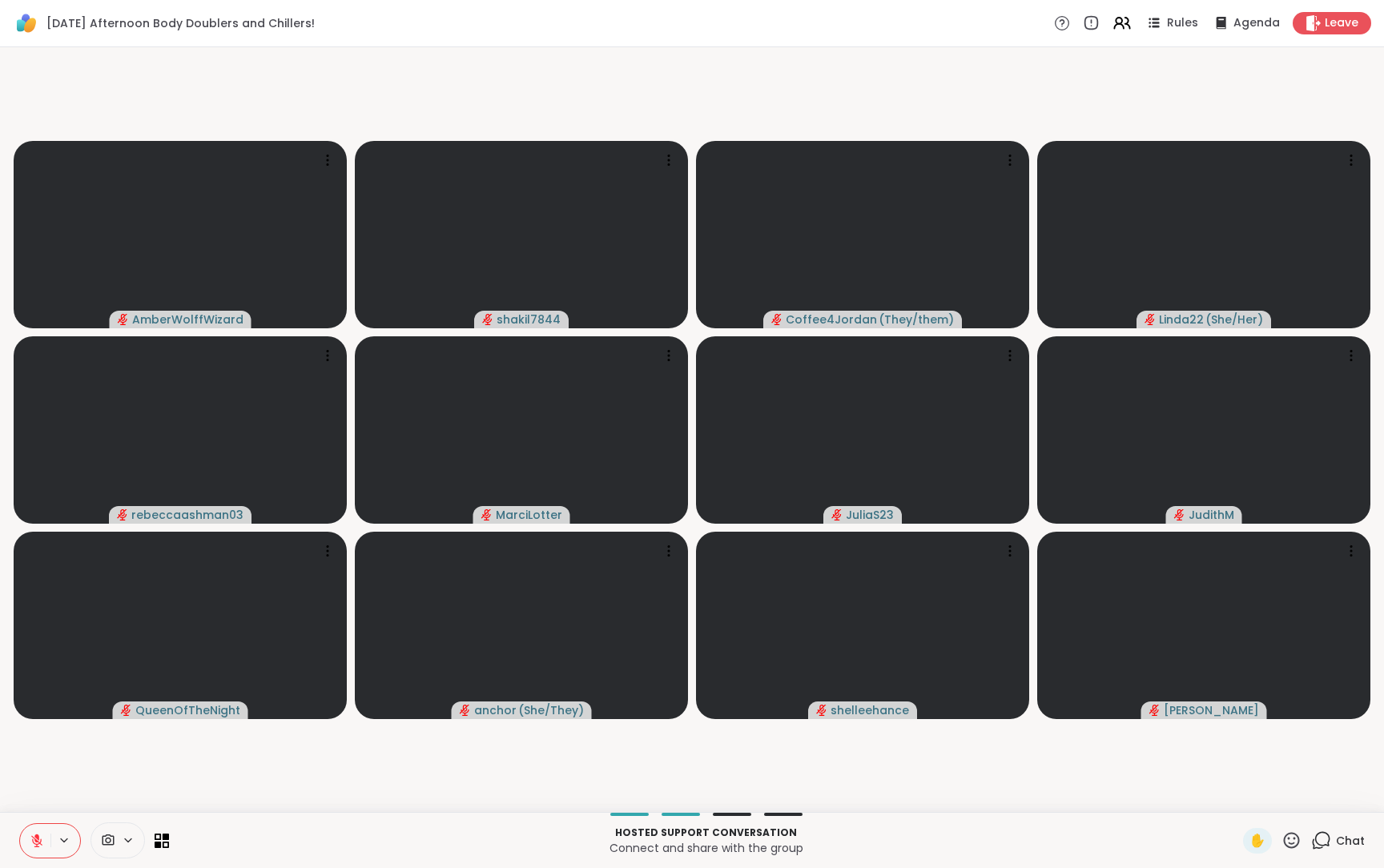
click at [1338, 731] on span "Chat" at bounding box center [1351, 841] width 29 height 16
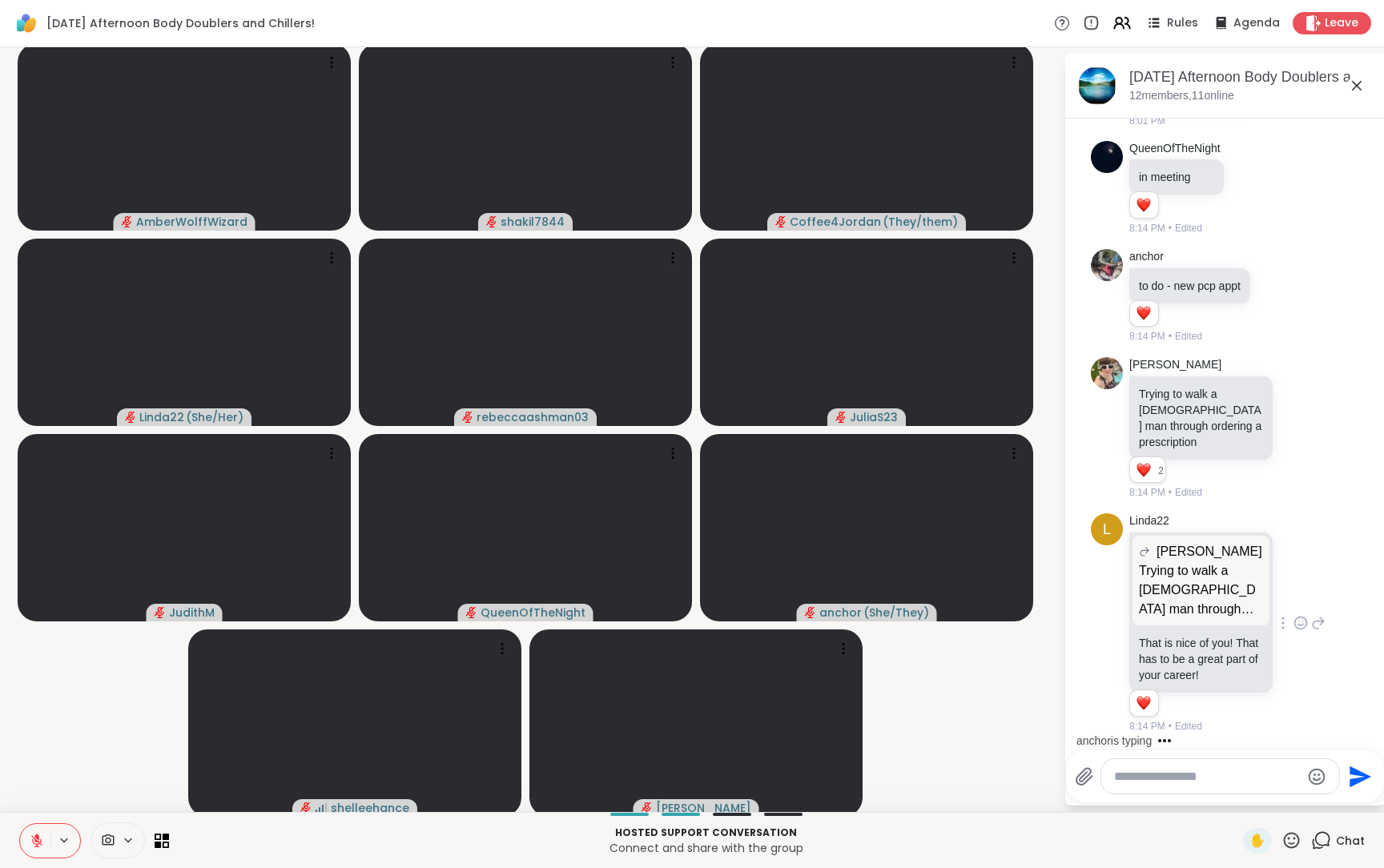
scroll to position [800, 0]
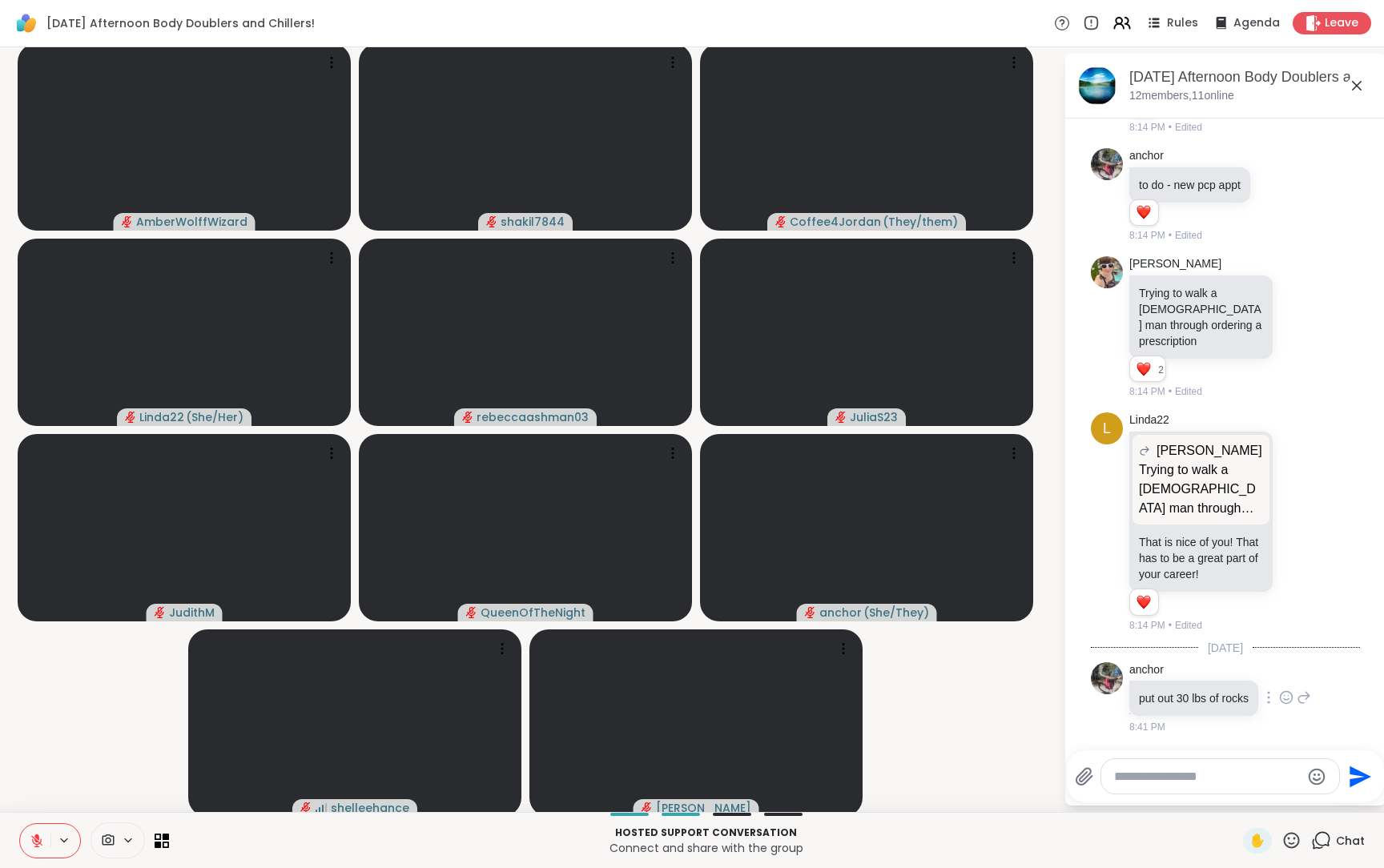
click at [1279, 690] on icon at bounding box center [1286, 697] width 15 height 16
click at [1350, 665] on div "Select Reaction: Astonished" at bounding box center [1357, 672] width 15 height 15
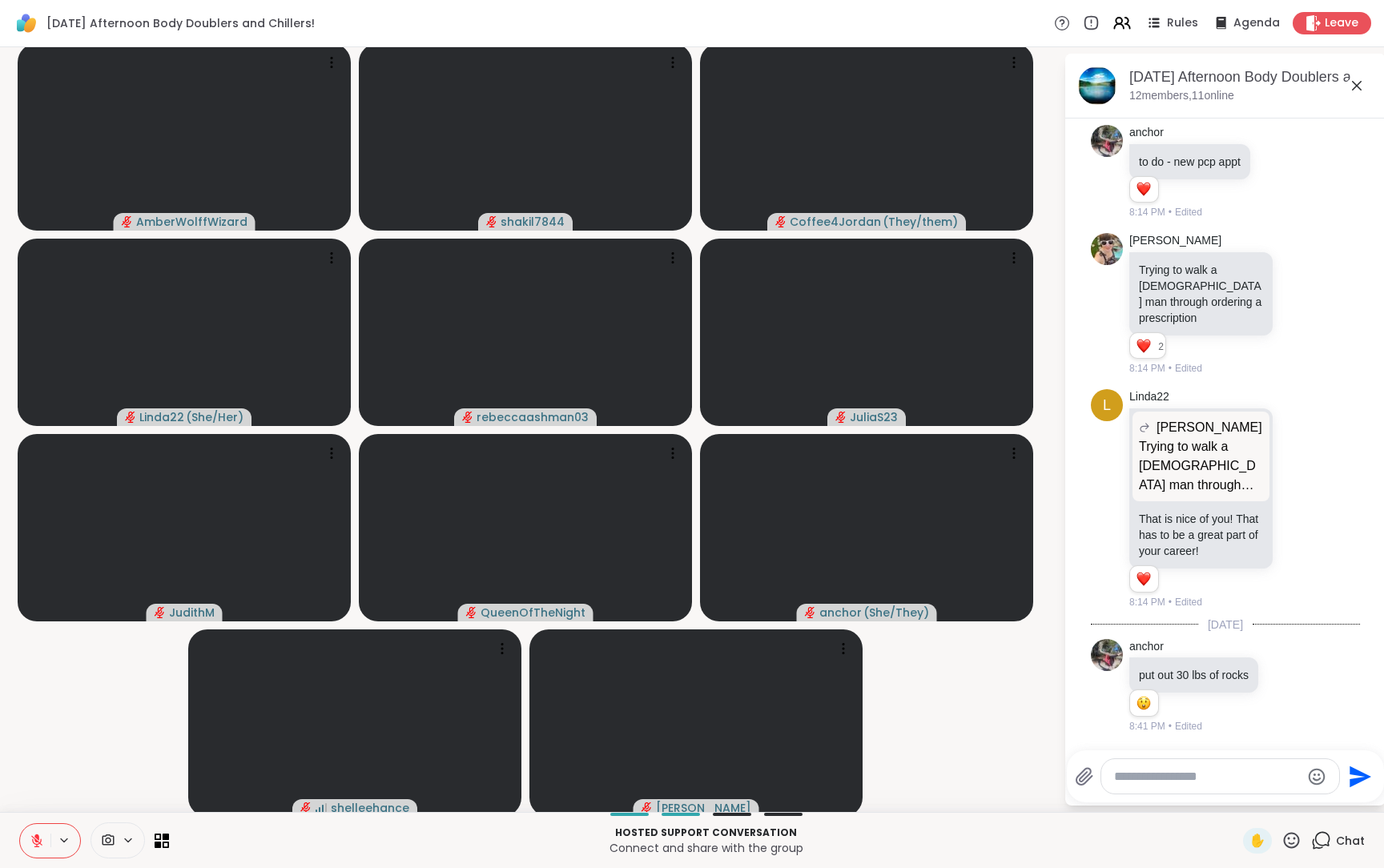
click at [1172, 731] on textarea "Type your message" at bounding box center [1208, 776] width 187 height 16
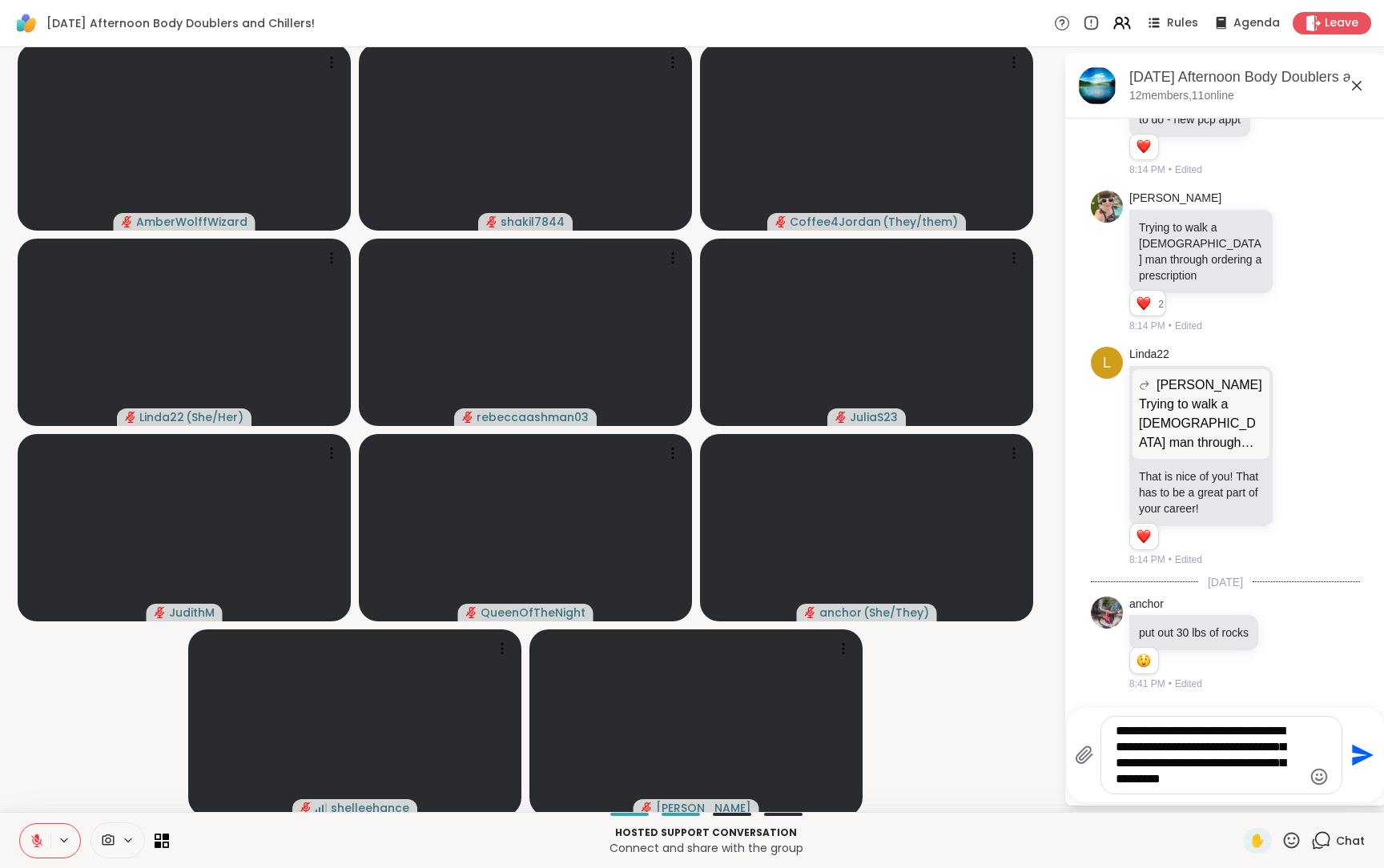
type textarea "**********"
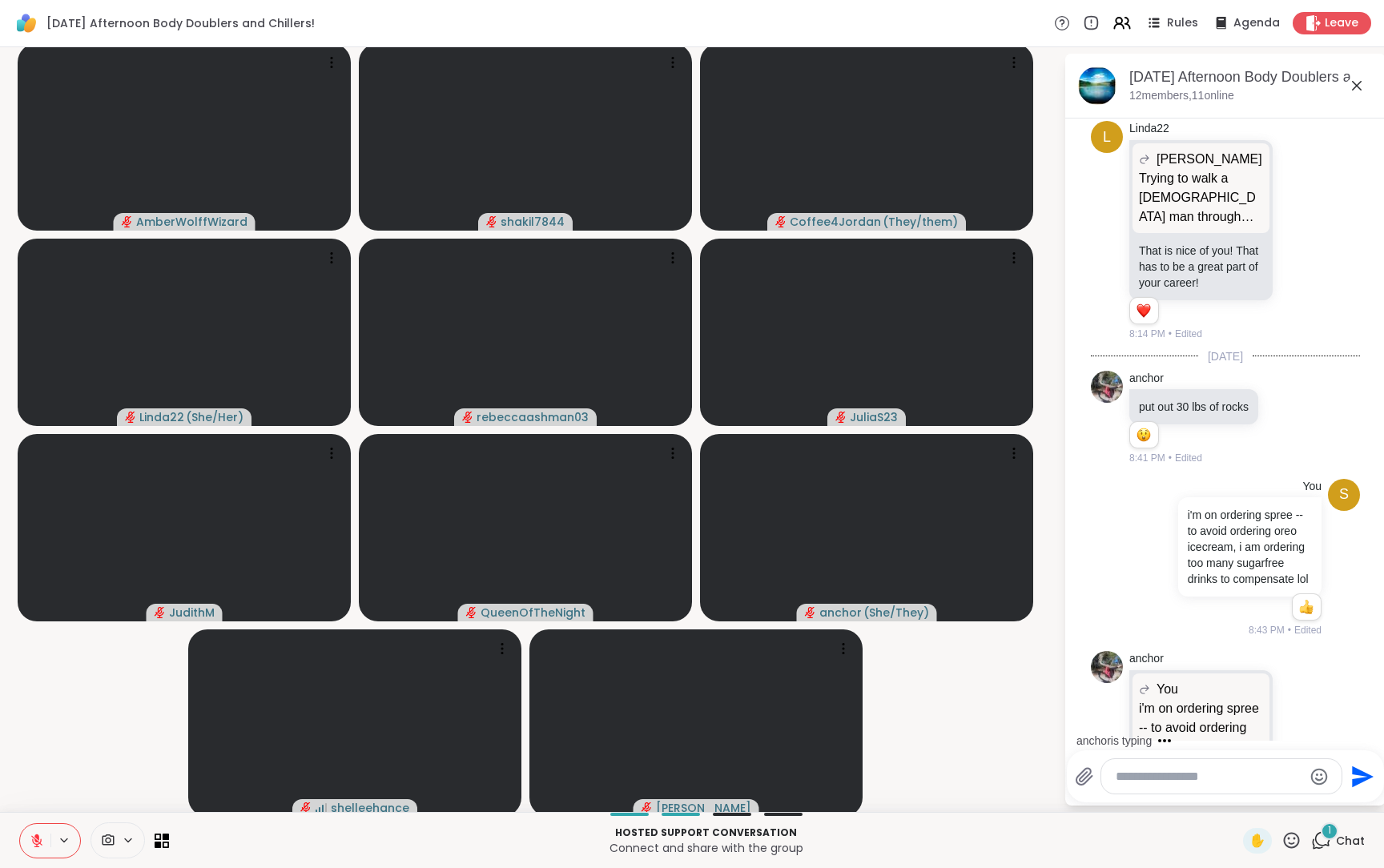
scroll to position [1254, 0]
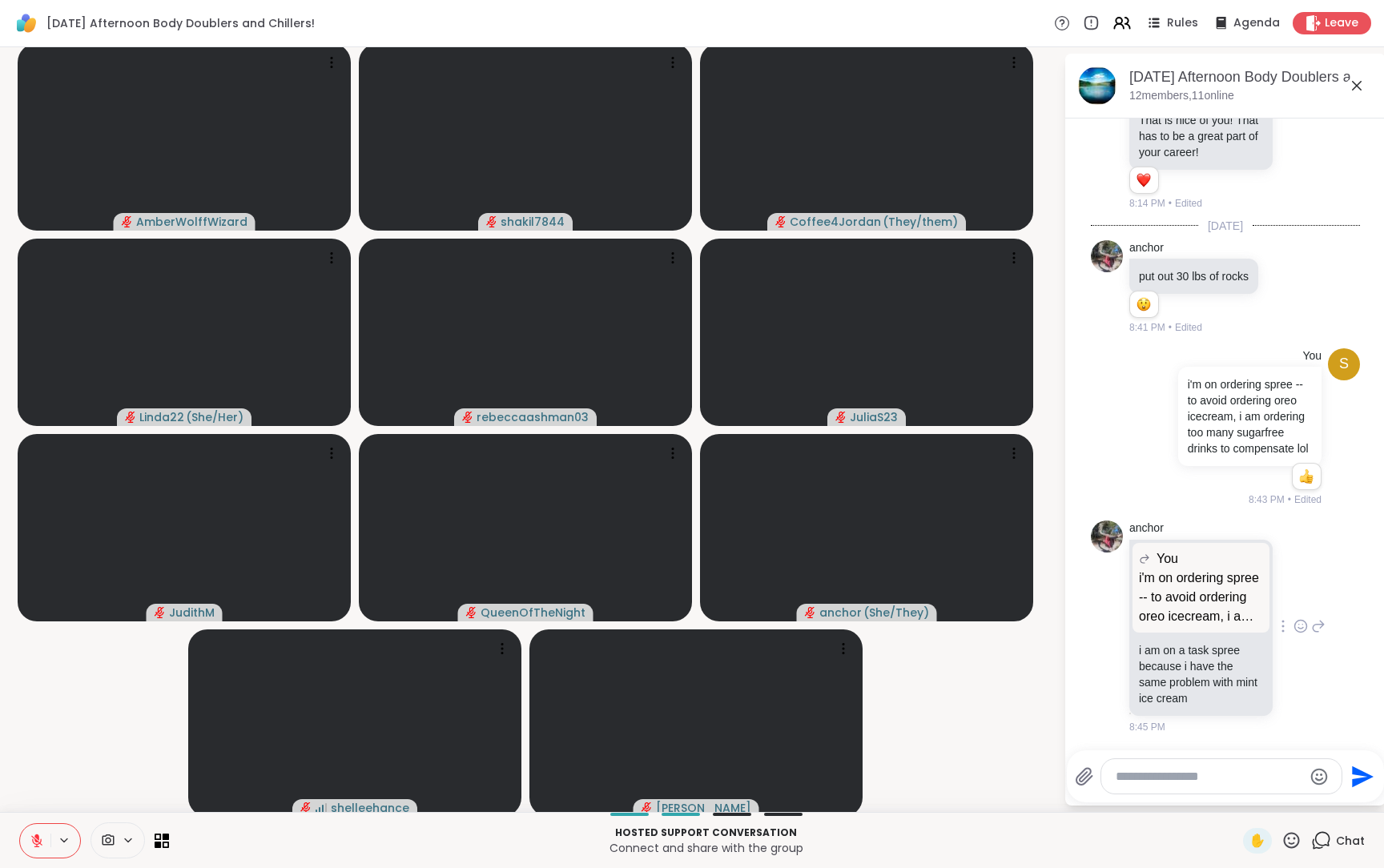
click at [1294, 622] on icon at bounding box center [1301, 626] width 15 height 16
click at [1294, 600] on div "Select Reaction: Heart" at bounding box center [1301, 600] width 15 height 15
click at [1169, 731] on textarea "Type your message" at bounding box center [1210, 776] width 187 height 16
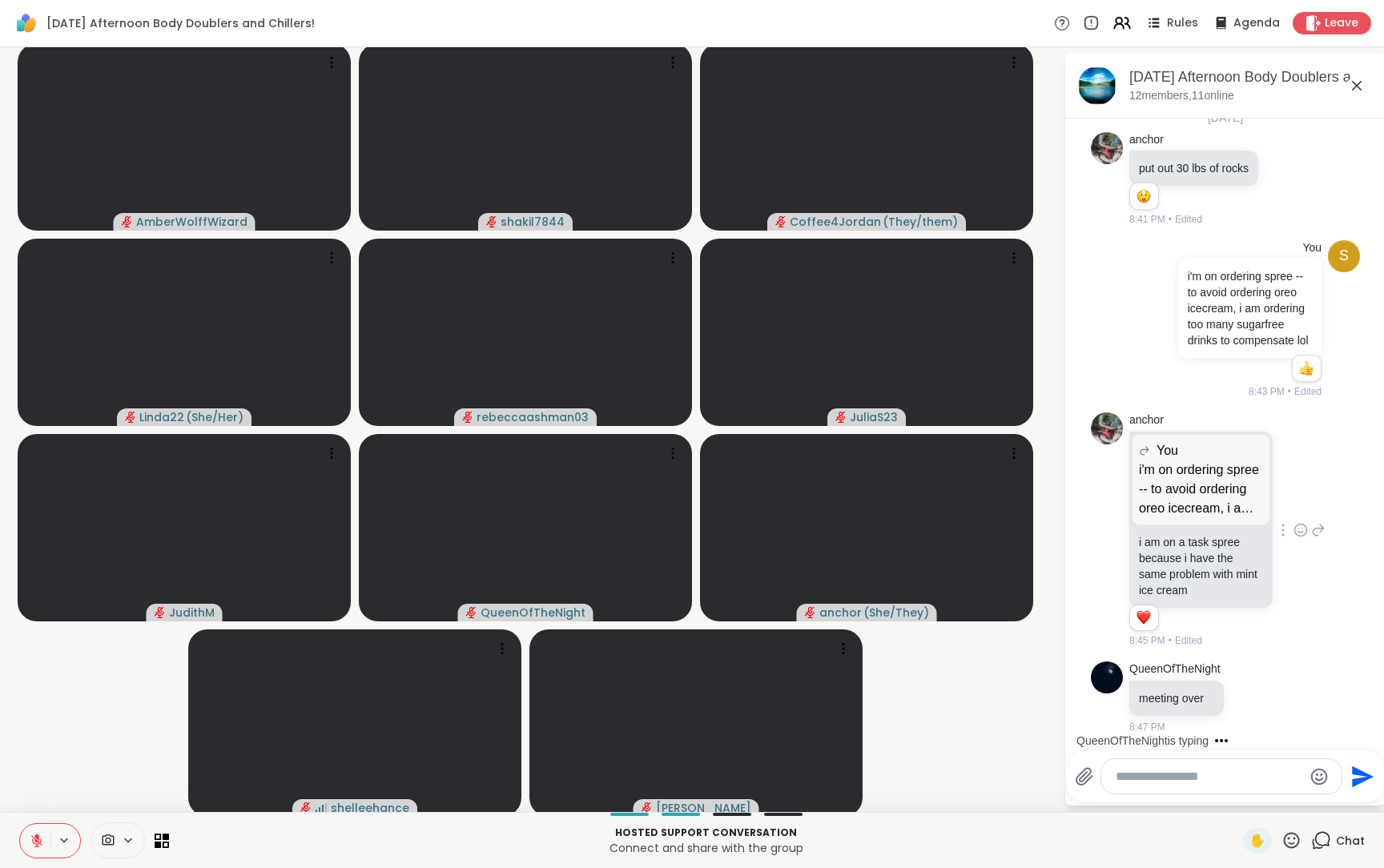
scroll to position [1447, 0]
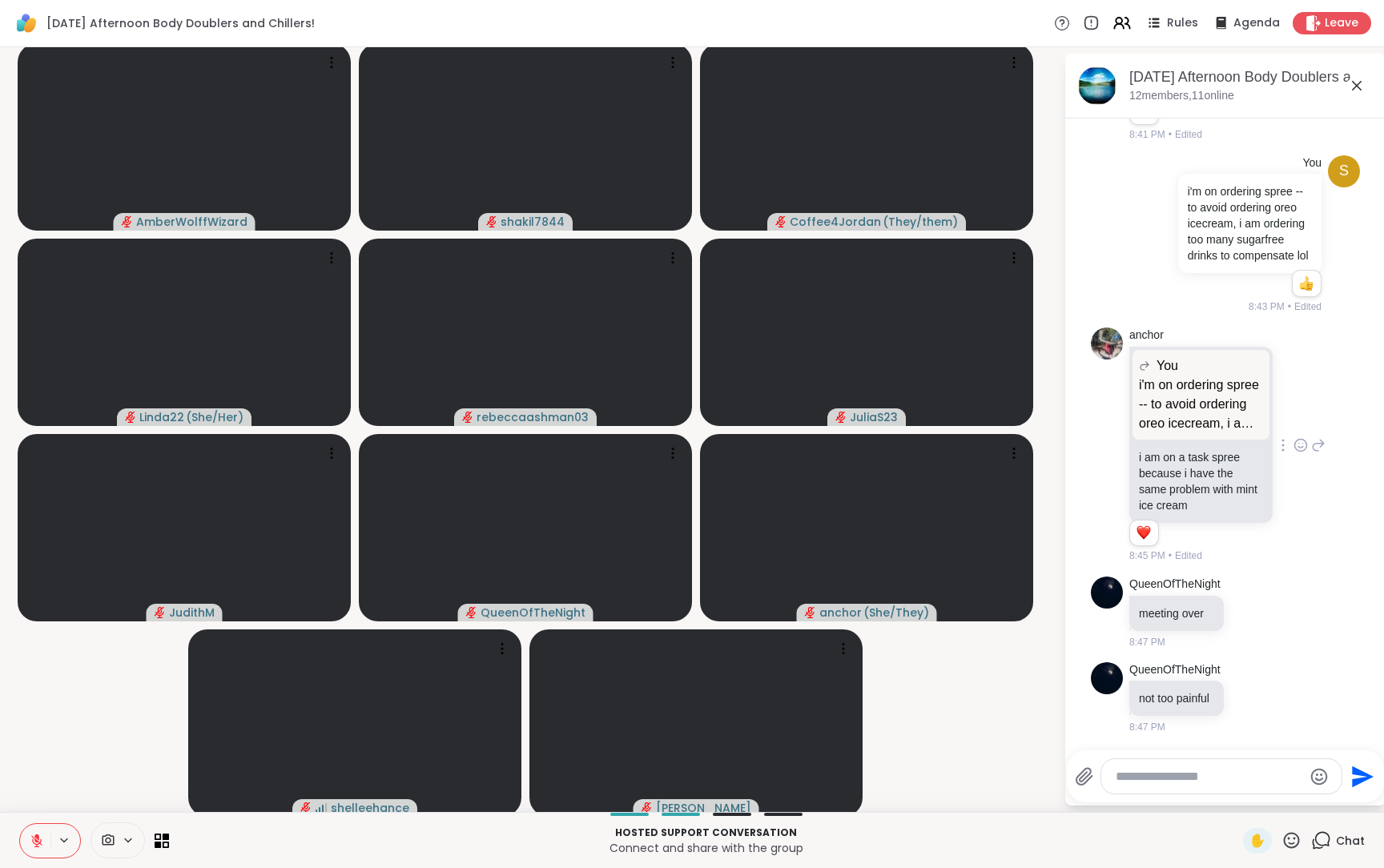
click at [1179, 731] on div at bounding box center [1222, 776] width 240 height 34
click at [1189, 731] on textarea "Type your message" at bounding box center [1210, 776] width 187 height 16
type textarea "**********"
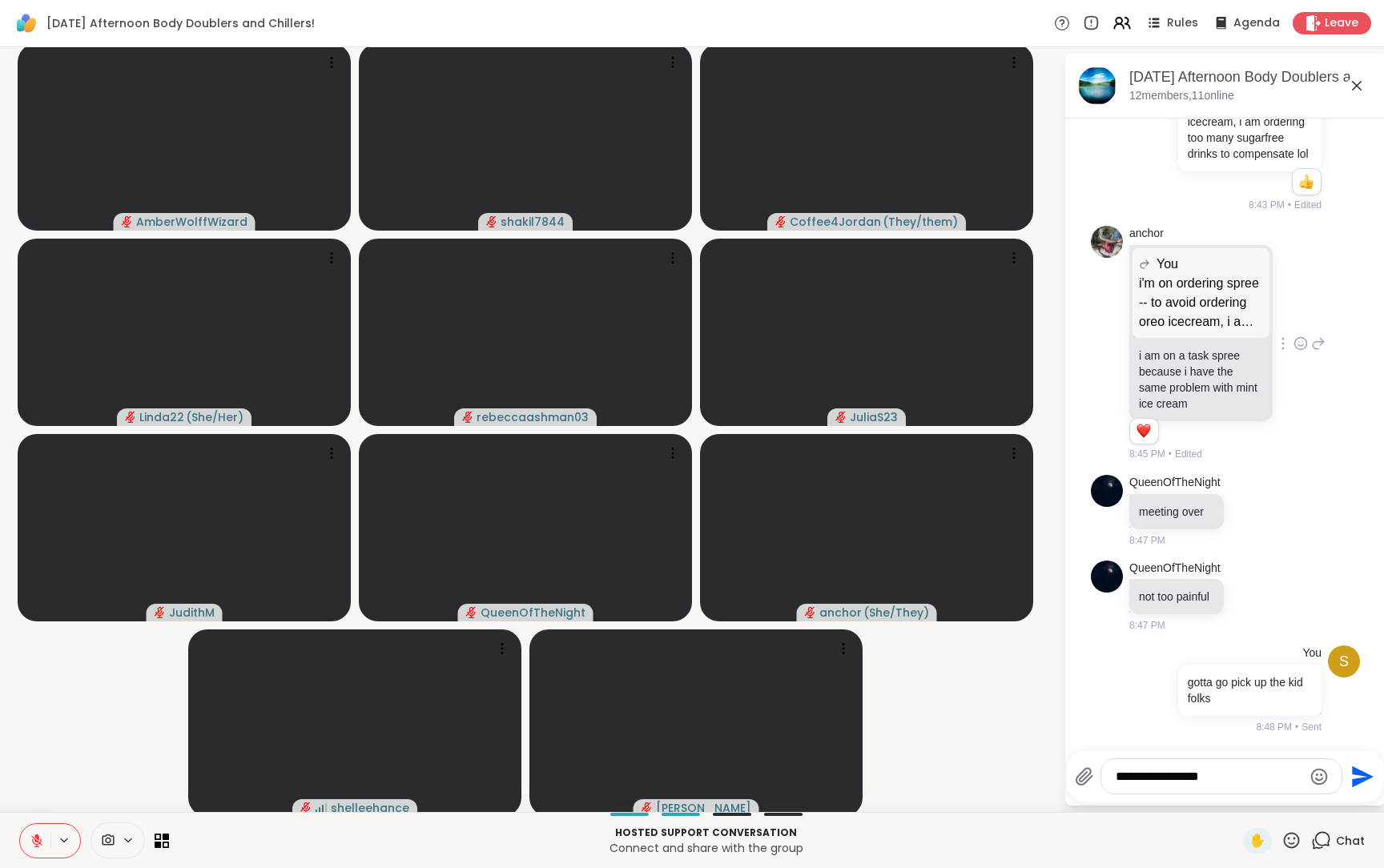
type textarea "**********"
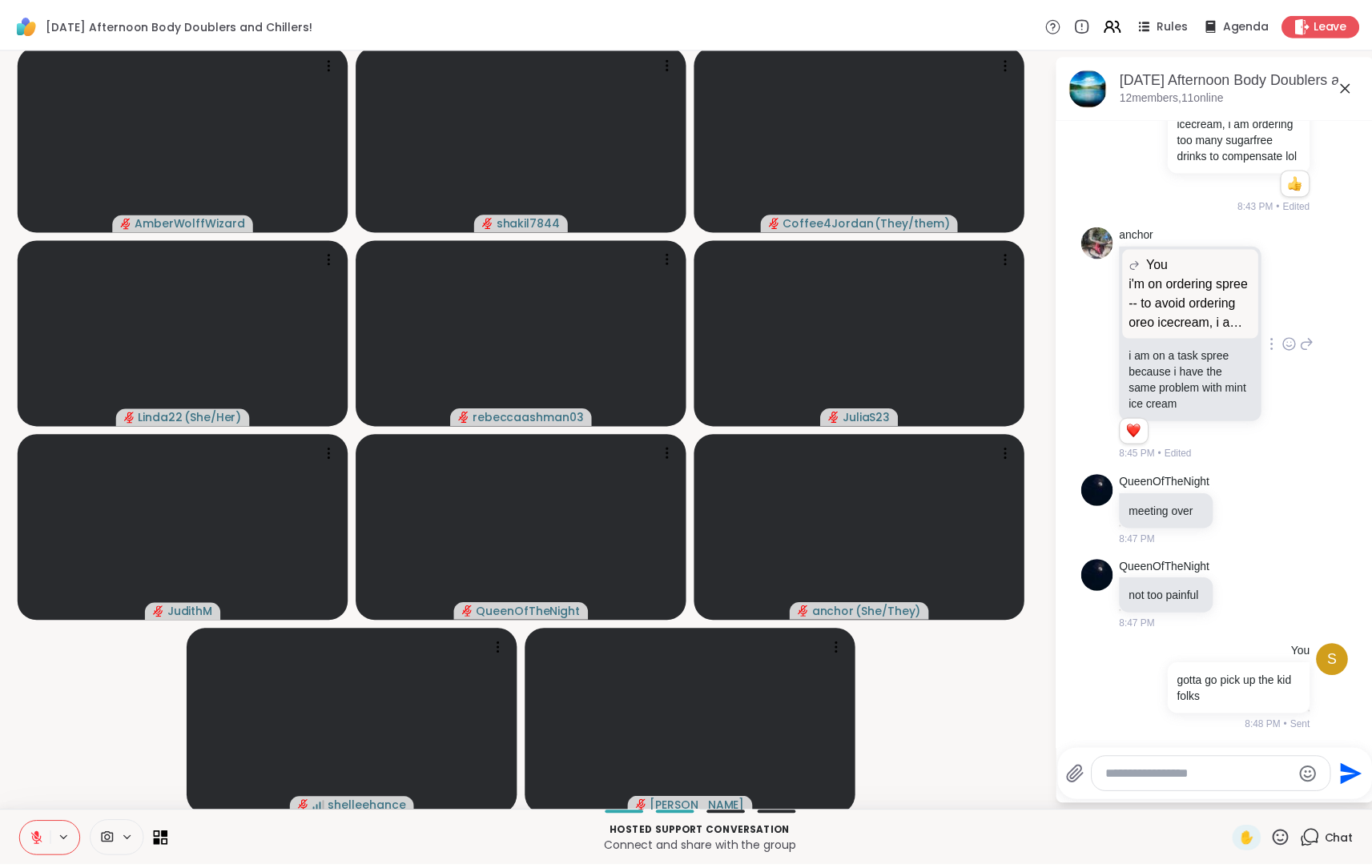
scroll to position [1635, 0]
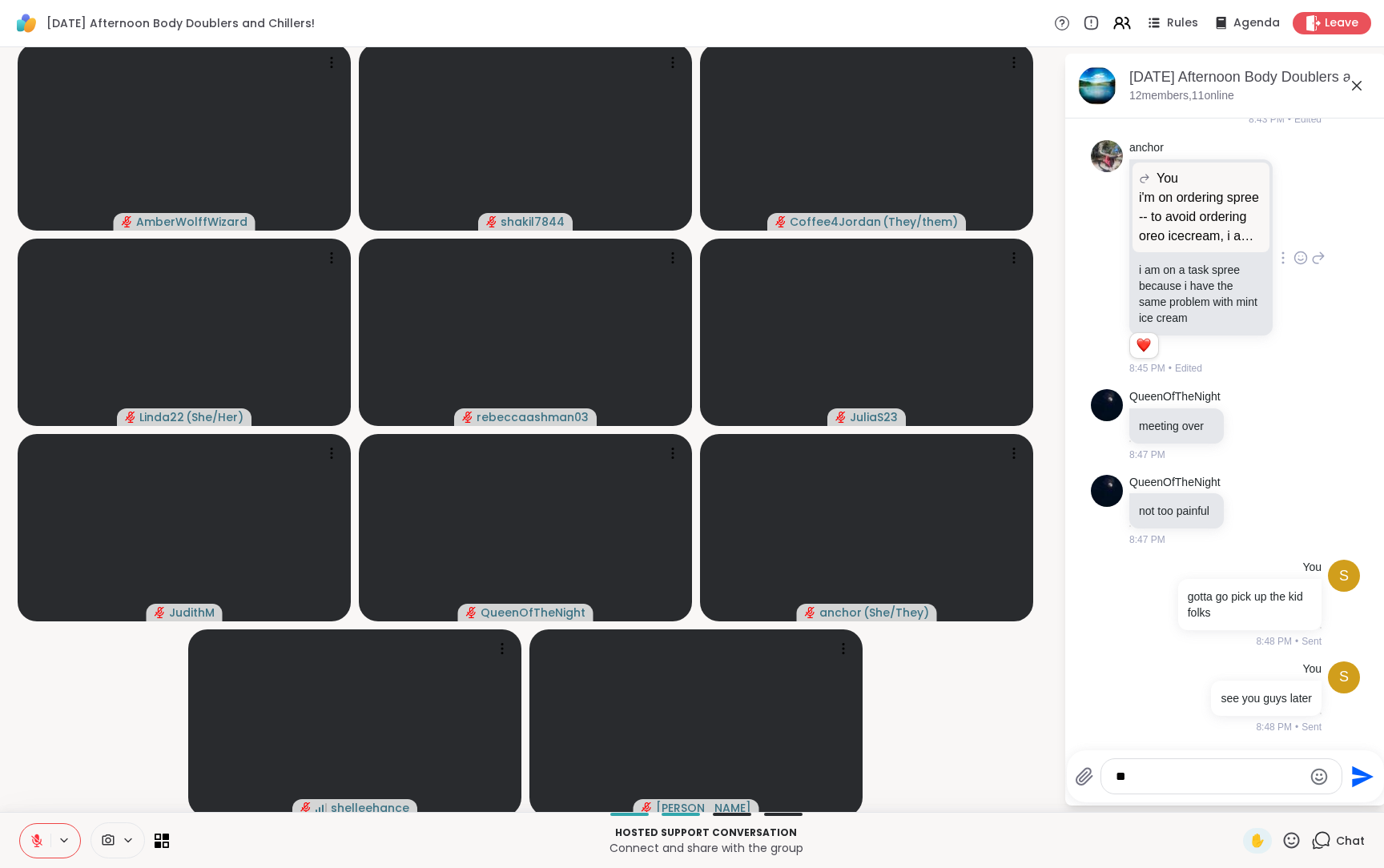
type textarea "*"
click at [1306, 26] on icon at bounding box center [1314, 23] width 15 height 17
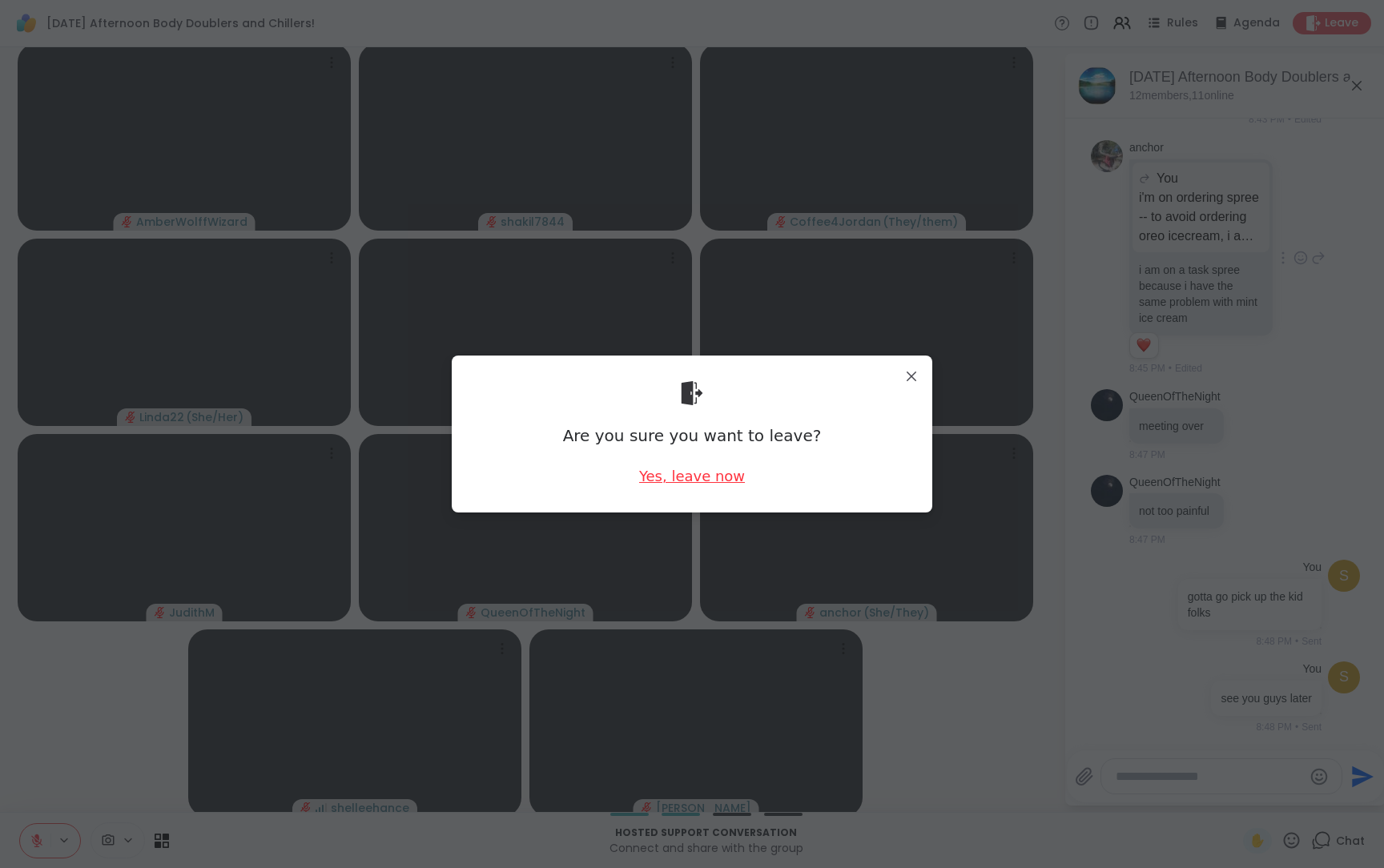
click at [687, 477] on div "Yes, leave now" at bounding box center [692, 475] width 106 height 20
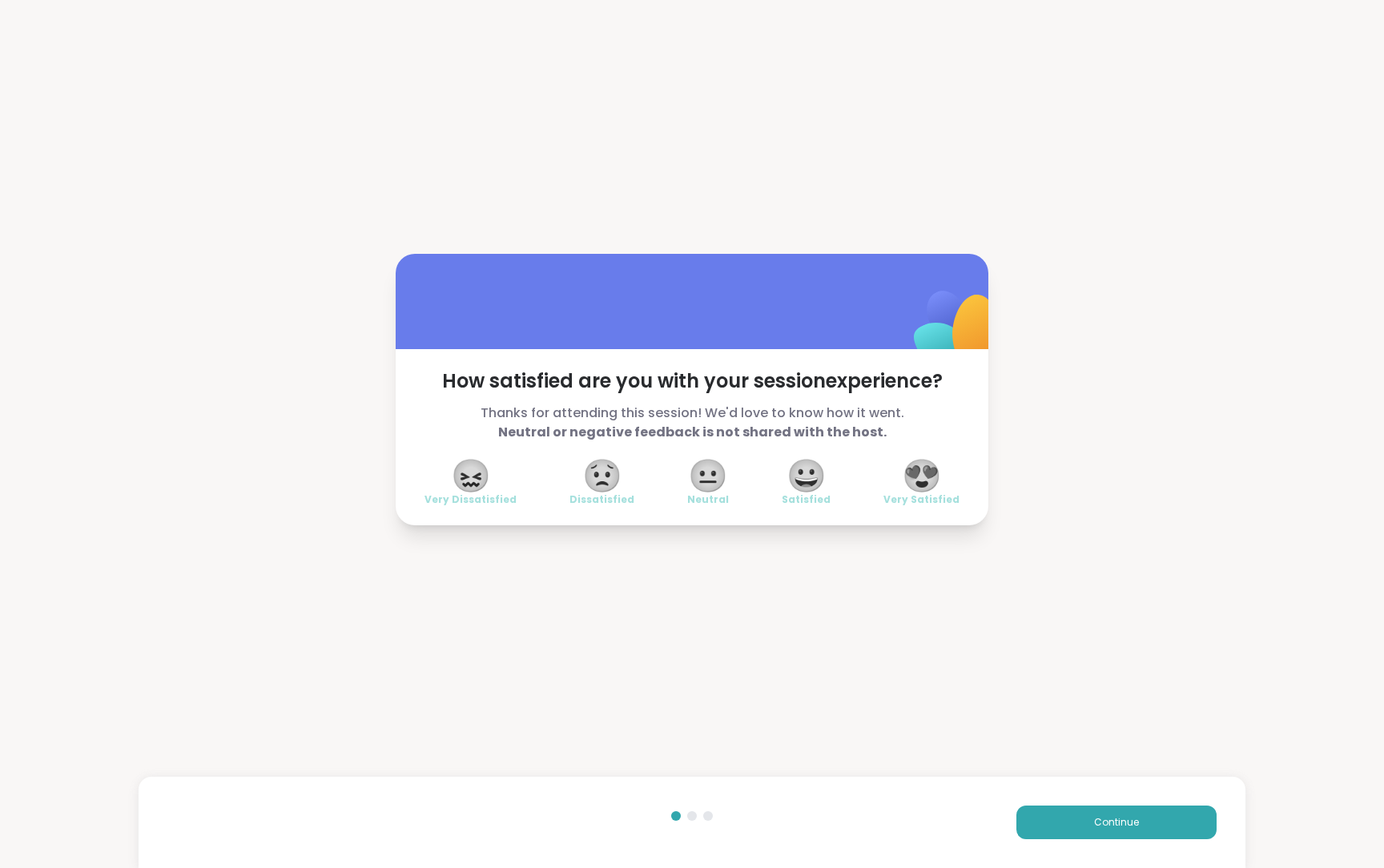
click at [910, 476] on span "😍" at bounding box center [922, 476] width 40 height 29
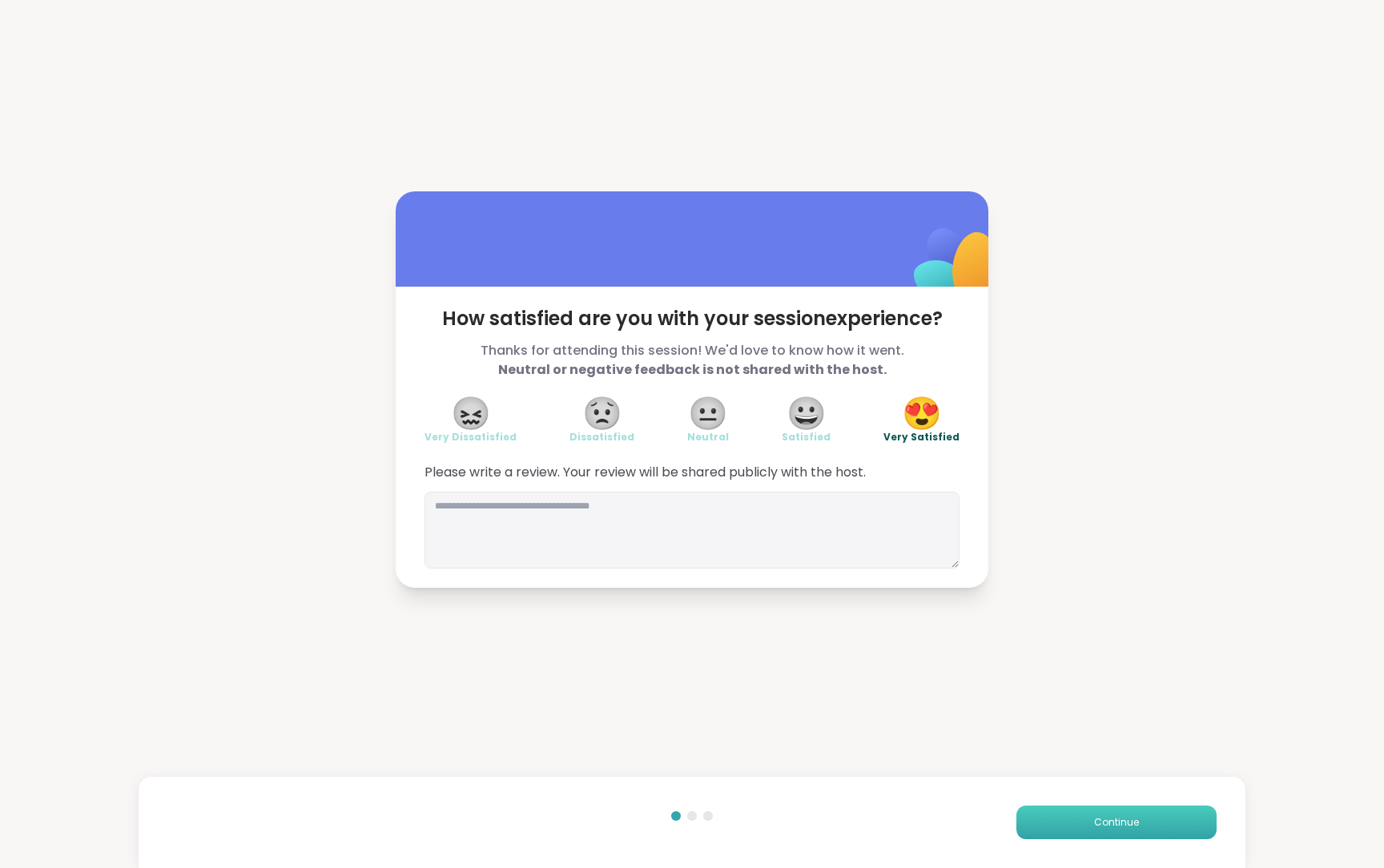
click at [1037, 731] on button "Continue" at bounding box center [1116, 822] width 200 height 33
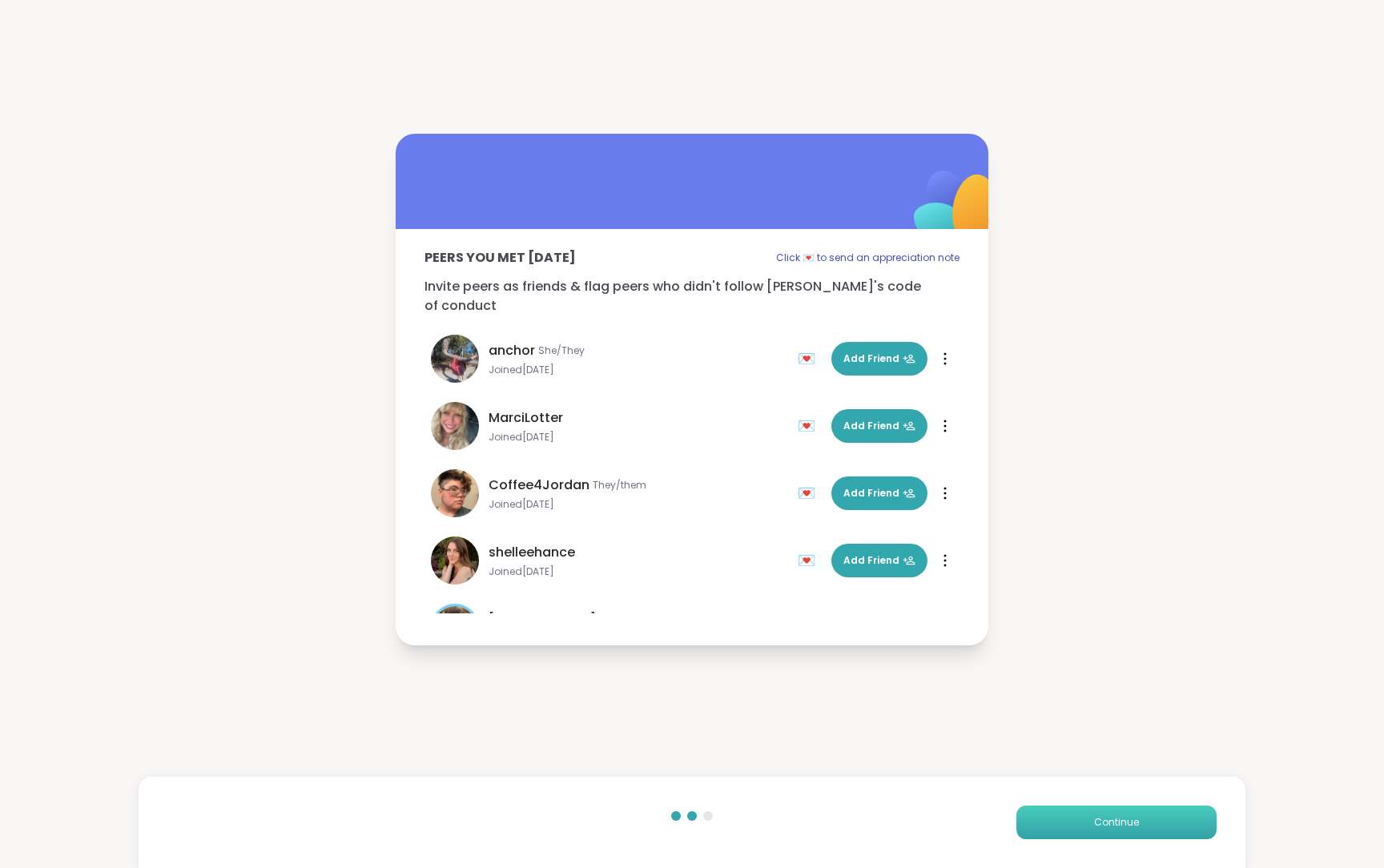
click at [1037, 731] on button "Continue" at bounding box center [1116, 822] width 200 height 33
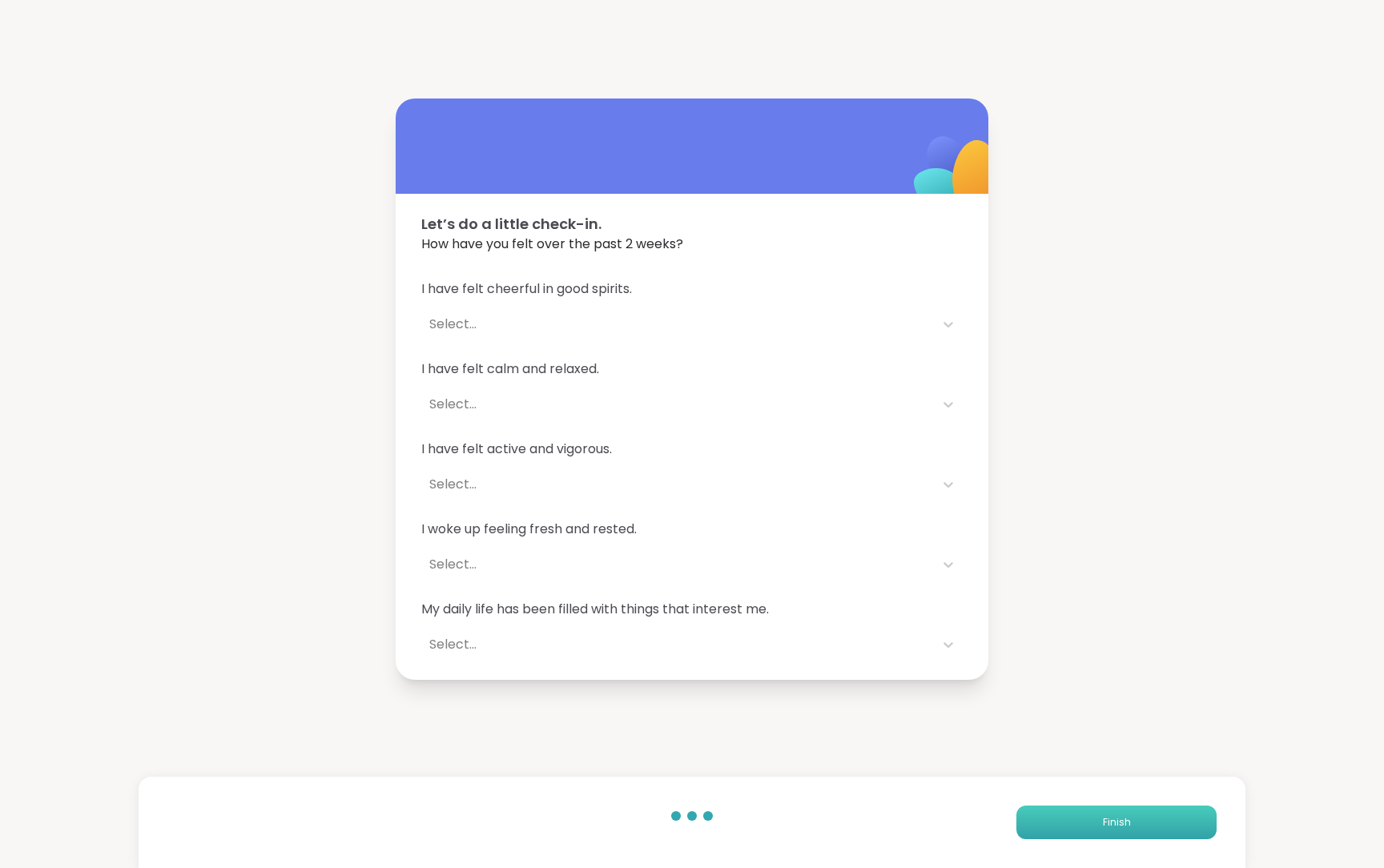
click at [1132, 731] on button "Finish" at bounding box center [1116, 822] width 200 height 33
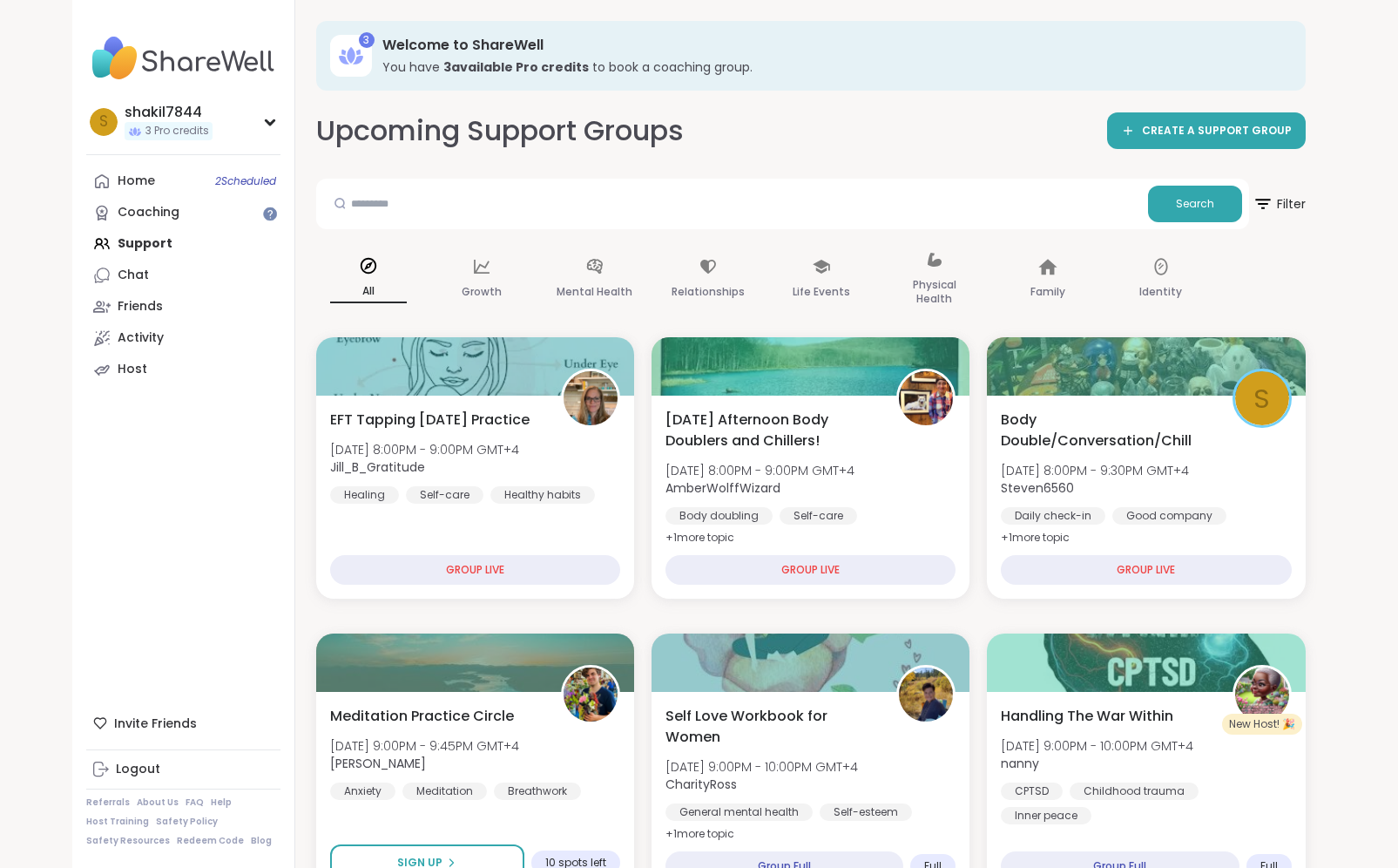
click at [186, 245] on div "Home 2 Scheduled Coaching Support Chat Friends Activity Host" at bounding box center [183, 274] width 194 height 219
click at [136, 176] on div "Home 2 Scheduled" at bounding box center [136, 181] width 37 height 18
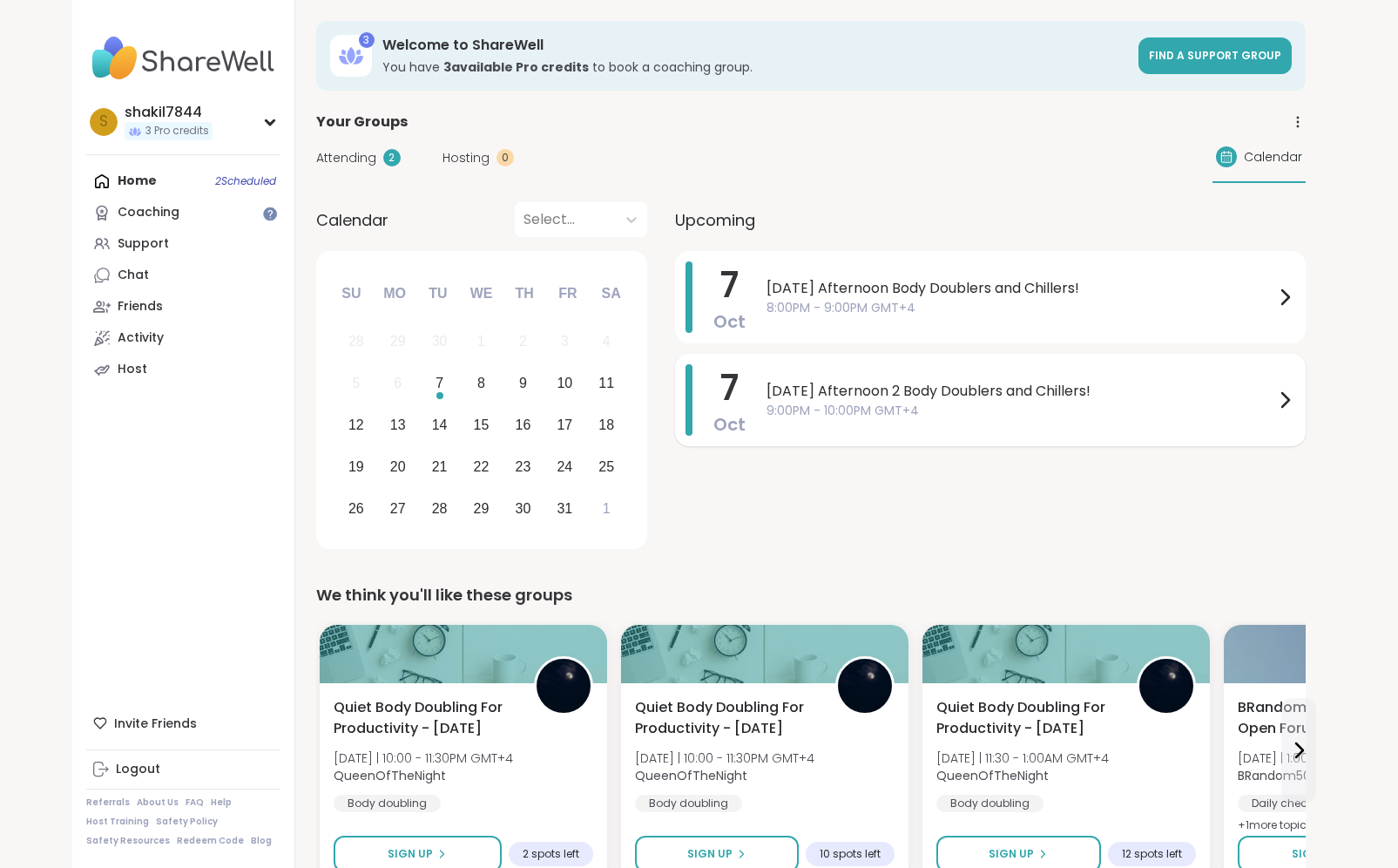
click at [890, 432] on div "Tuesday Afternoon 2 Body Doublers and Chillers! 9:00PM - 10:00PM GMT+4" at bounding box center [1031, 399] width 529 height 72
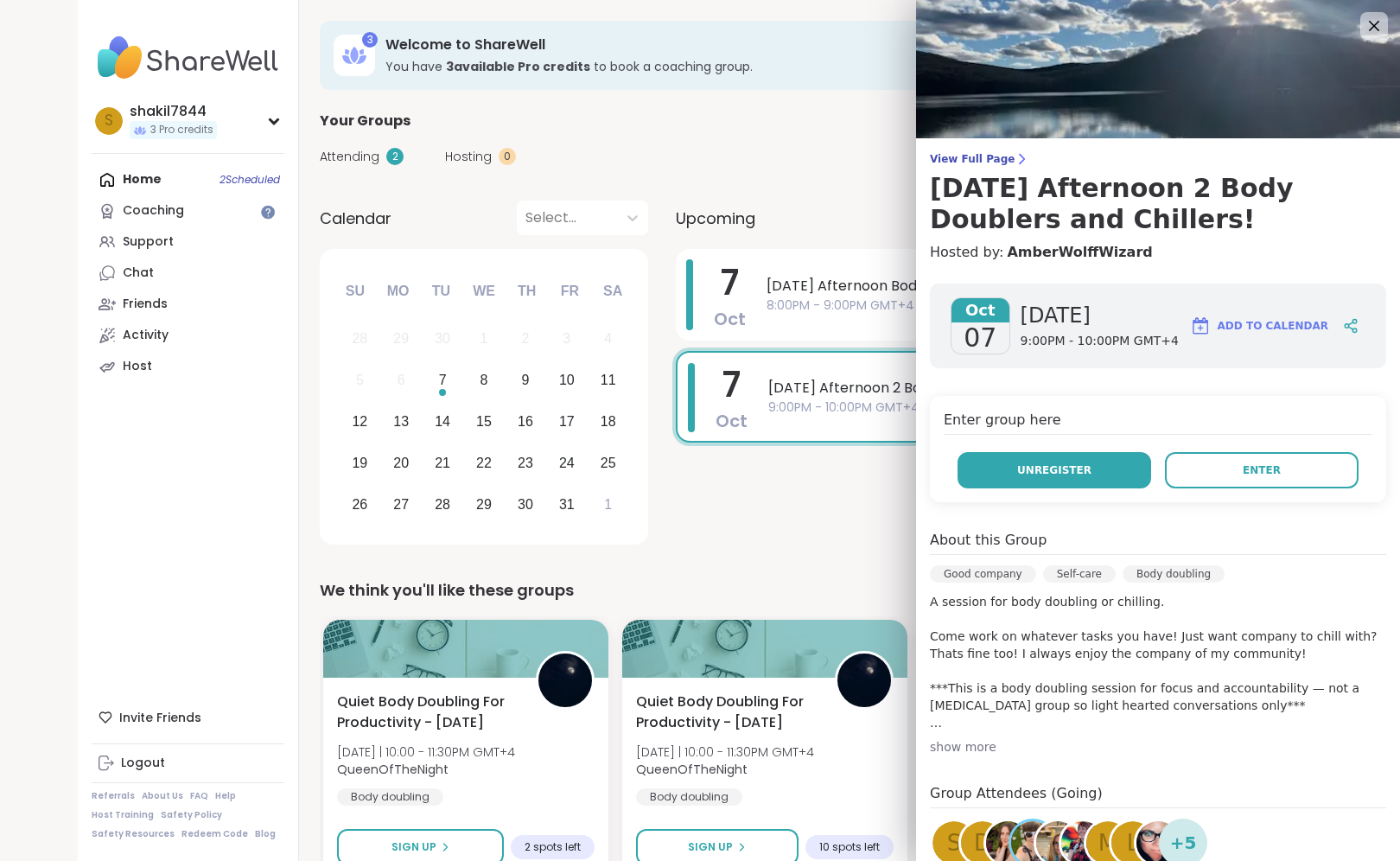
click at [1044, 463] on span "Unregister" at bounding box center [1054, 469] width 74 height 16
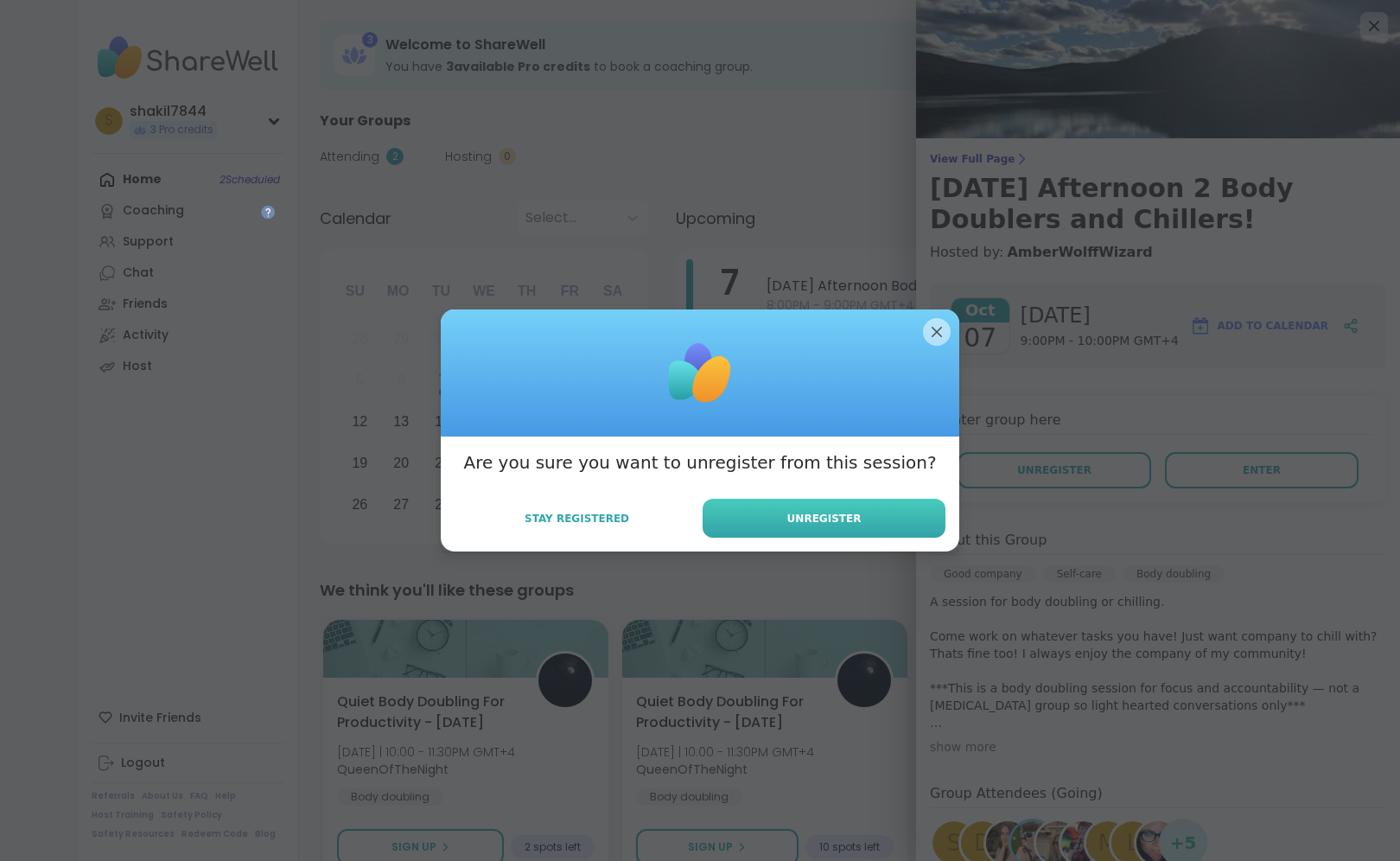
click at [736, 524] on button "Unregister" at bounding box center [824, 518] width 242 height 39
